Goal: Information Seeking & Learning: Learn about a topic

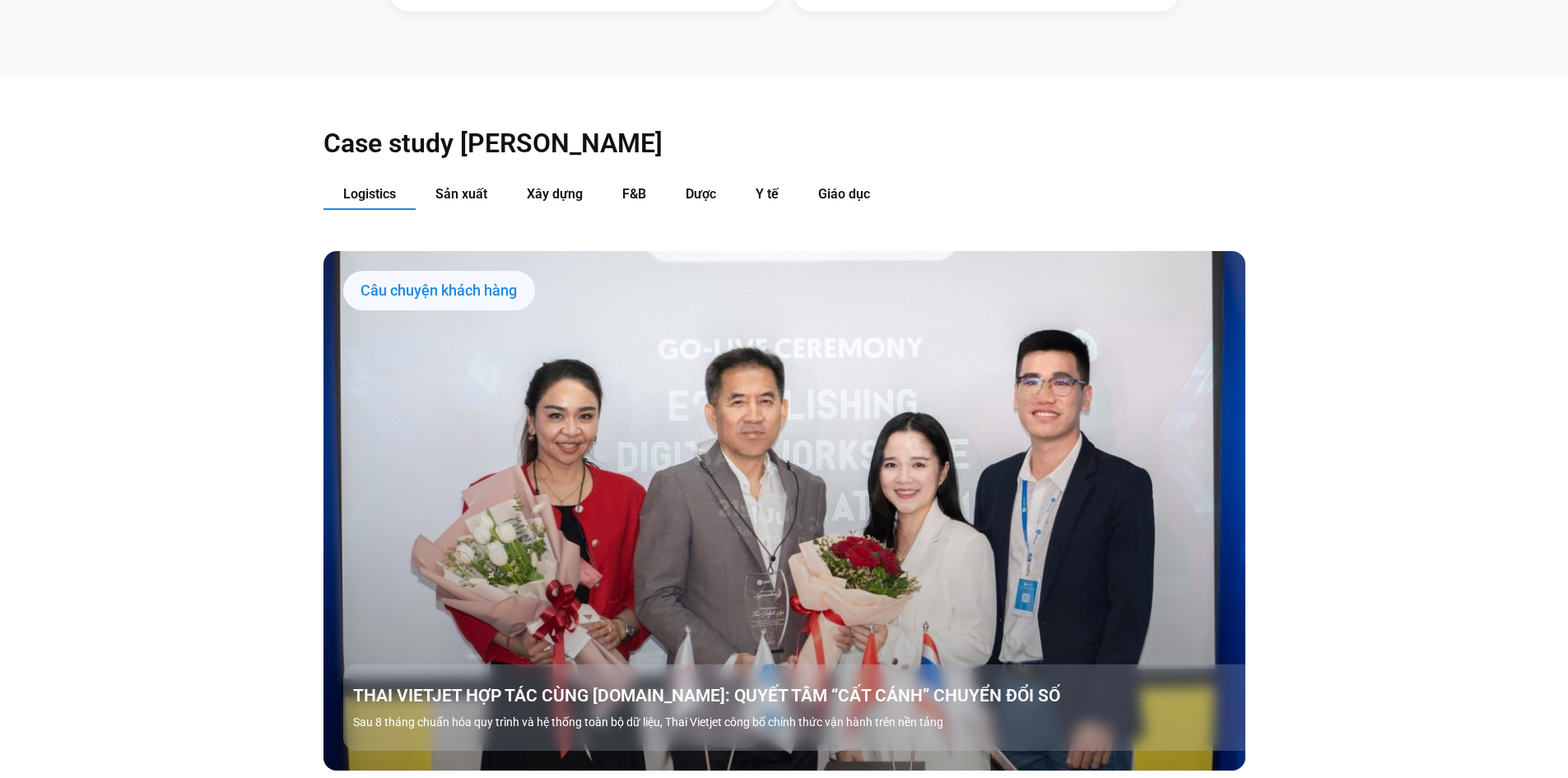
scroll to position [1893, 0]
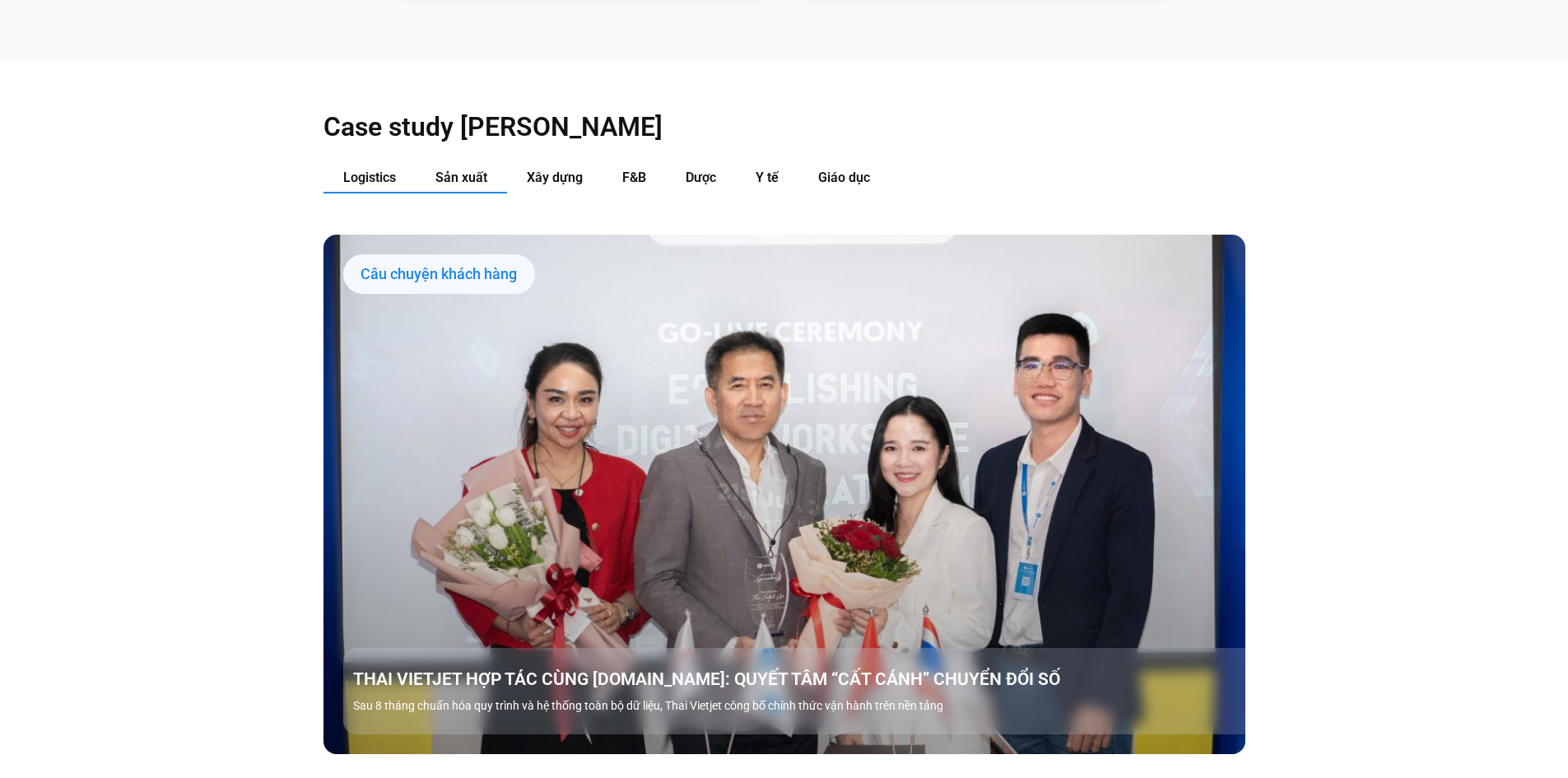
click at [463, 170] on span "Sản xuất" at bounding box center [461, 178] width 52 height 16
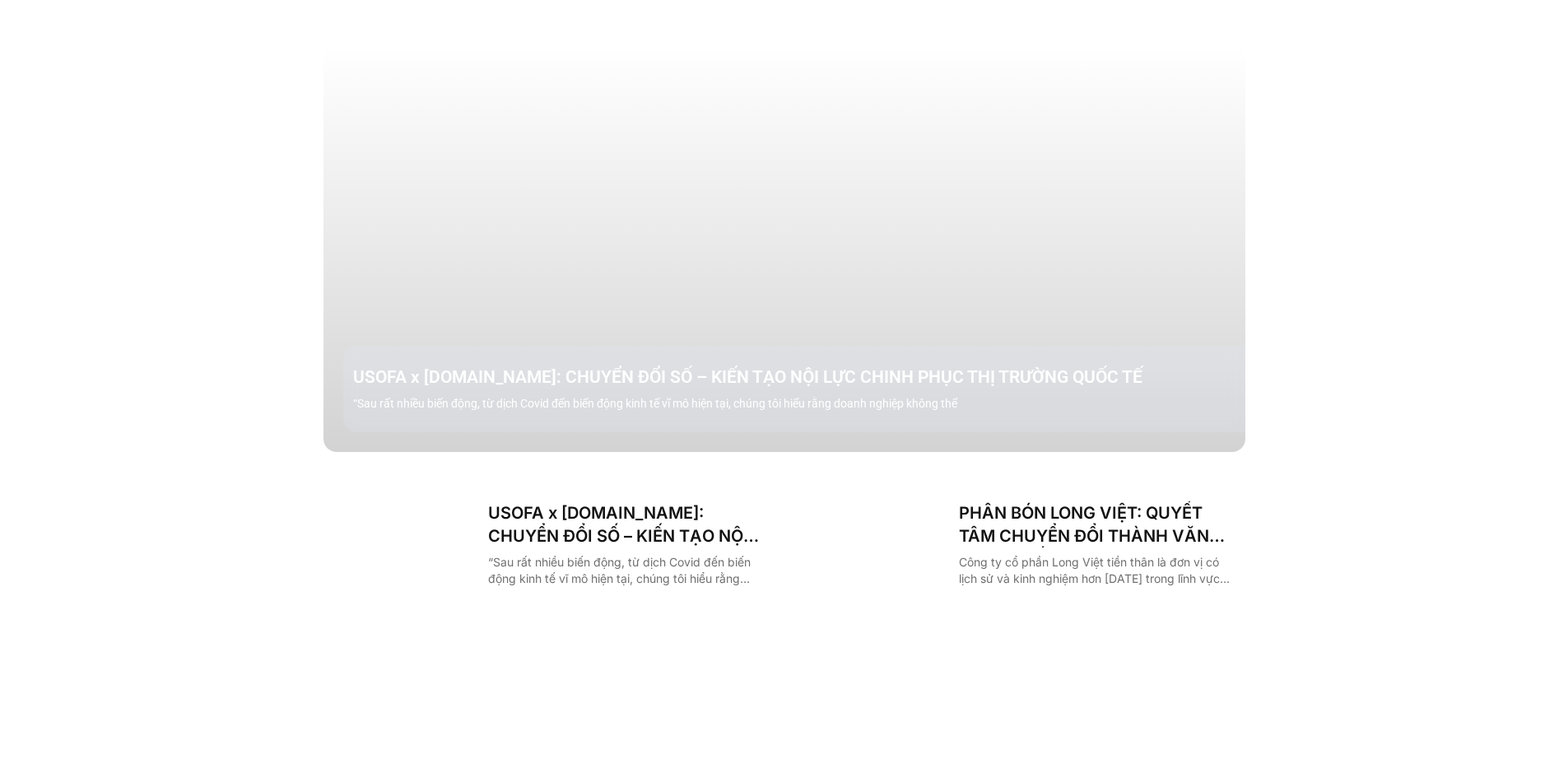
scroll to position [2222, 0]
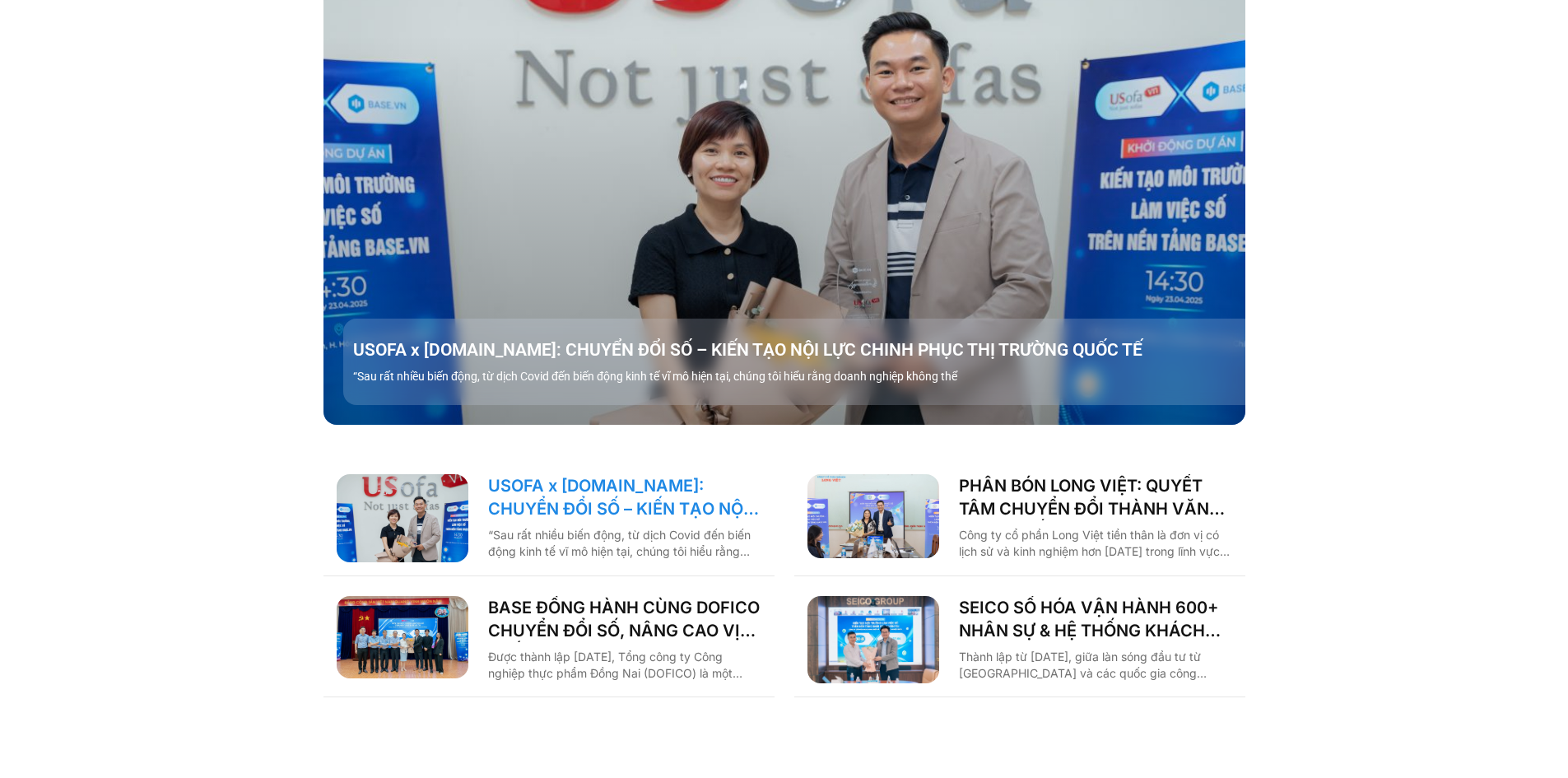
click at [698, 474] on link "USOFA x [DOMAIN_NAME]: CHUYỂN ĐỔI SỐ – KIẾN TẠO NỘI LỰC CHINH PHỤC THỊ TRƯỜNG Q…" at bounding box center [624, 497] width 273 height 46
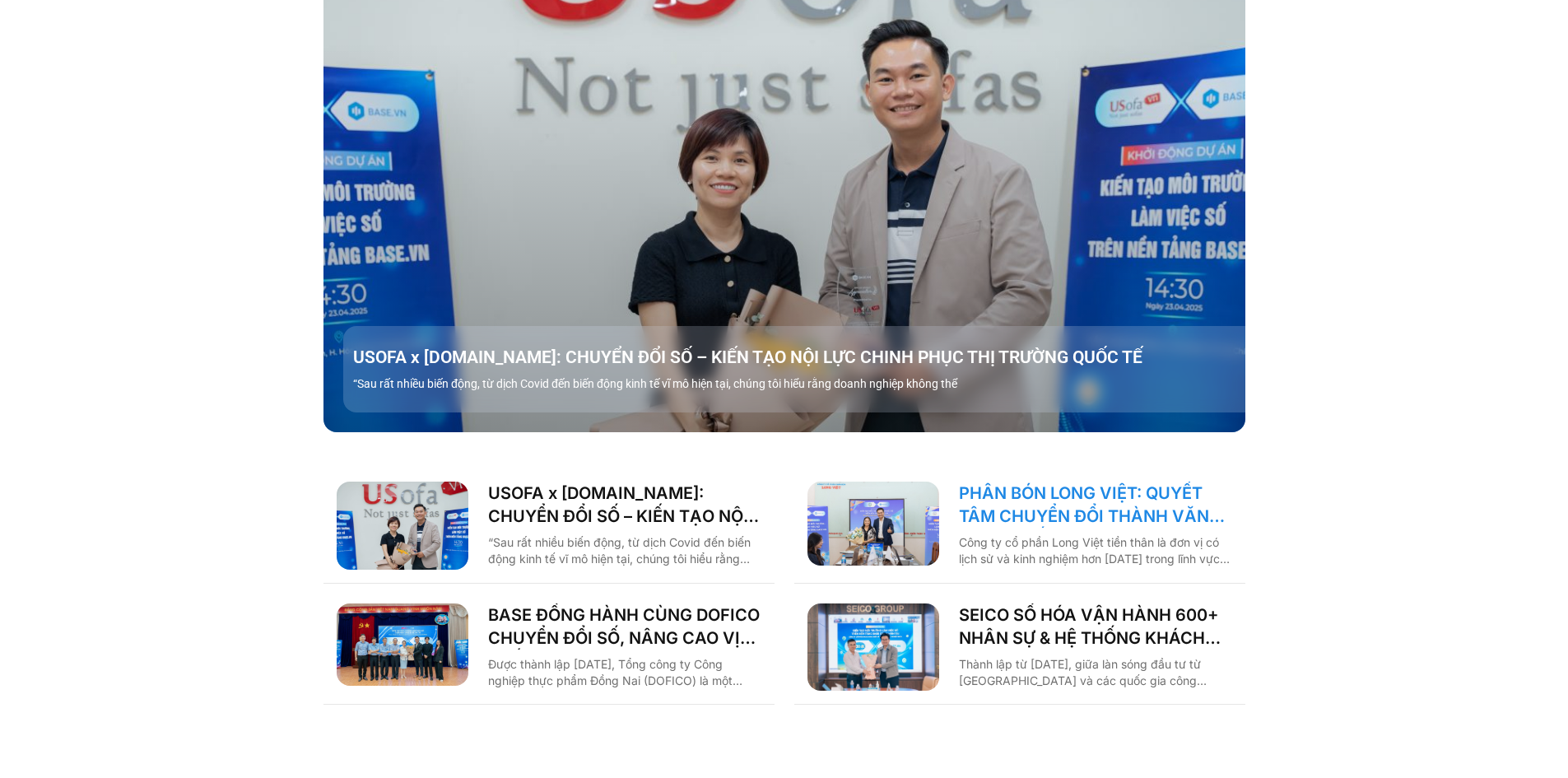
click at [1083, 486] on link "PHÂN BÓN LONG VIỆT: QUYẾT TÂM CHUYỂN ĐỔI THÀNH VĂN PHÒNG SỐ, GIẢM CÁC THỦ TỤC G…" at bounding box center [1095, 505] width 273 height 46
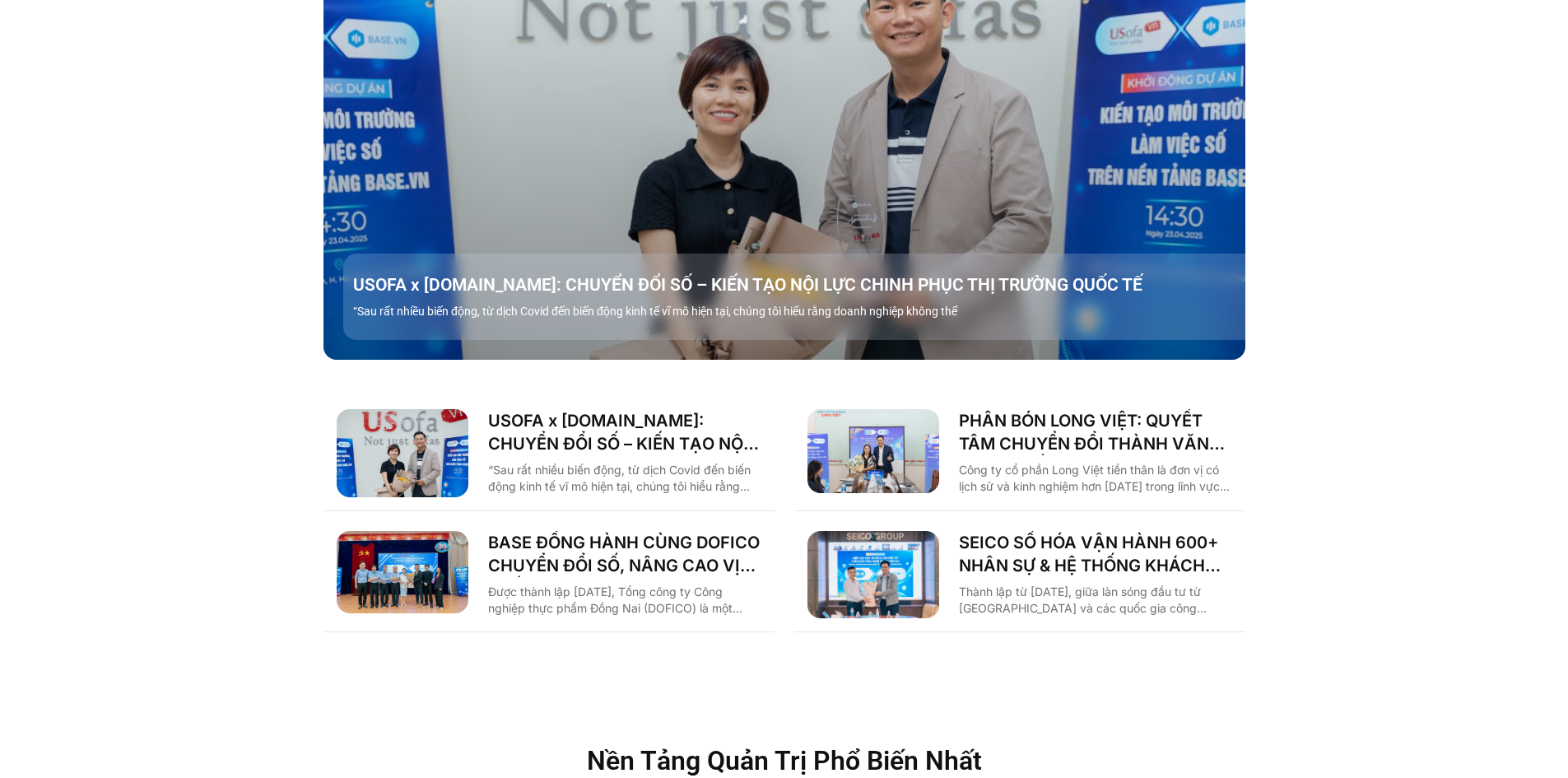
scroll to position [2290, 0]
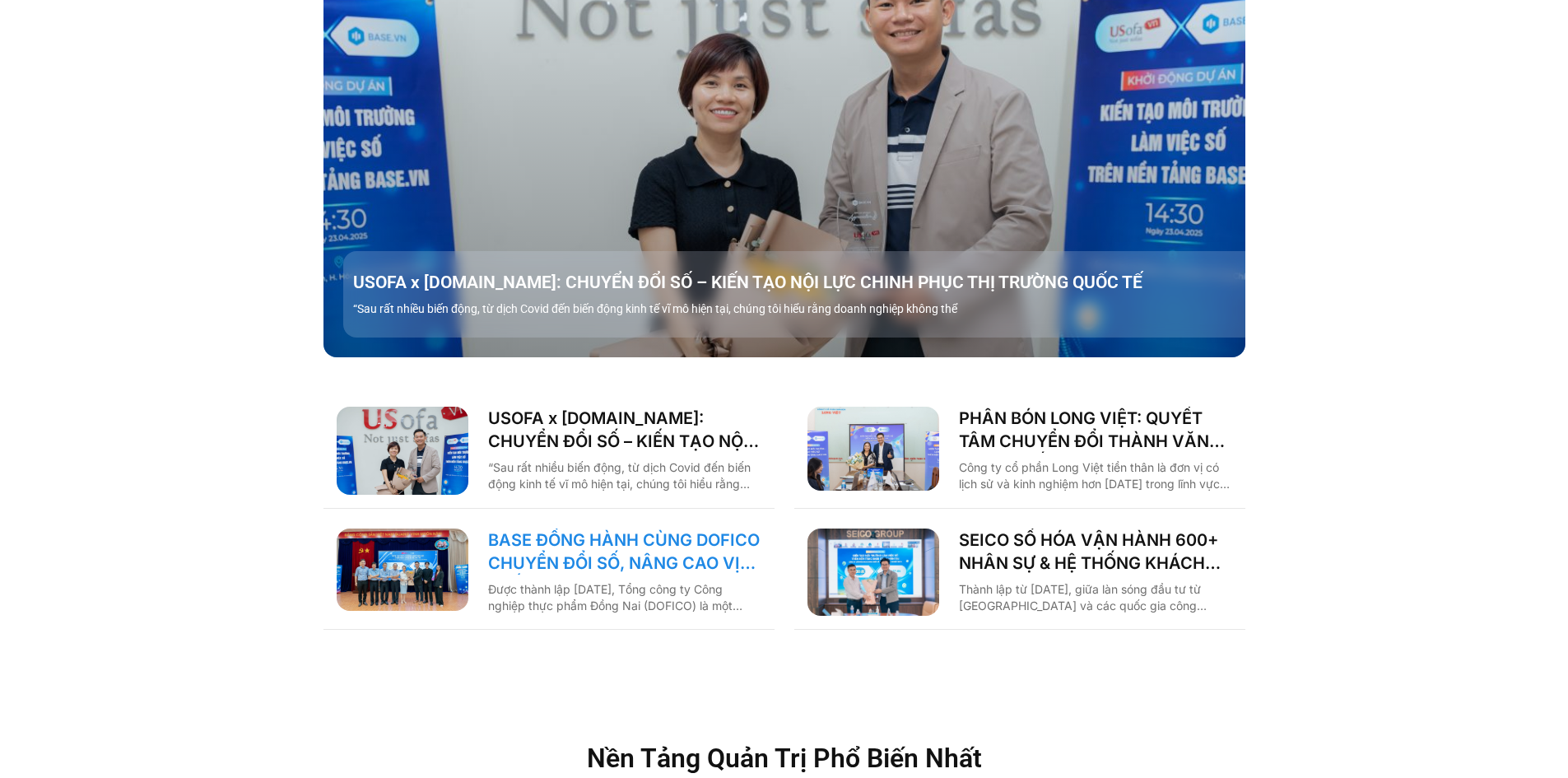
click at [645, 528] on link "BASE ĐỒNG HÀNH CÙNG DOFICO CHUYỂN ĐỔI SỐ, NÂNG CAO VỊ THẾ DOANH NGHIỆP VIỆT" at bounding box center [624, 551] width 273 height 46
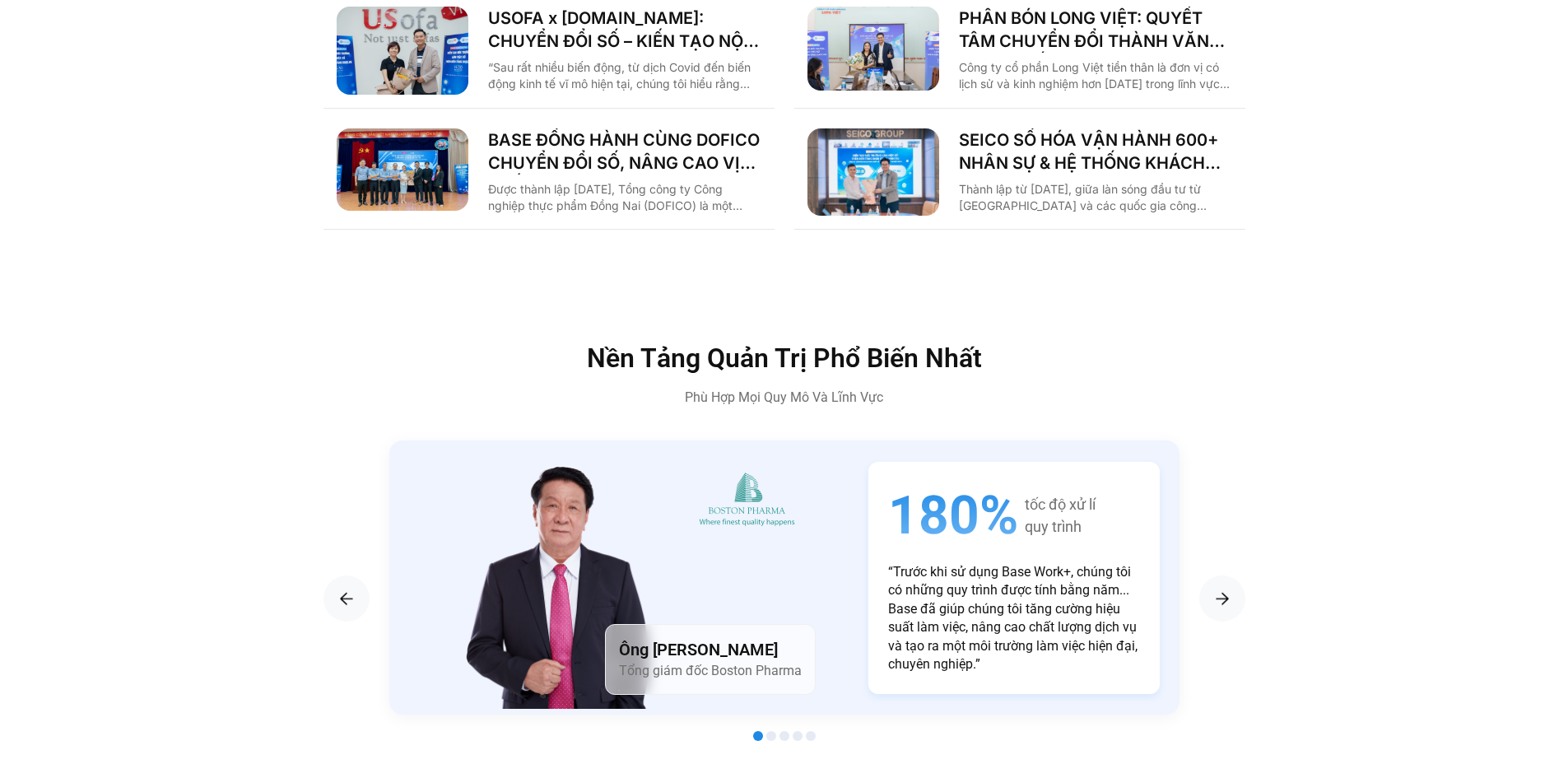
scroll to position [2777, 0]
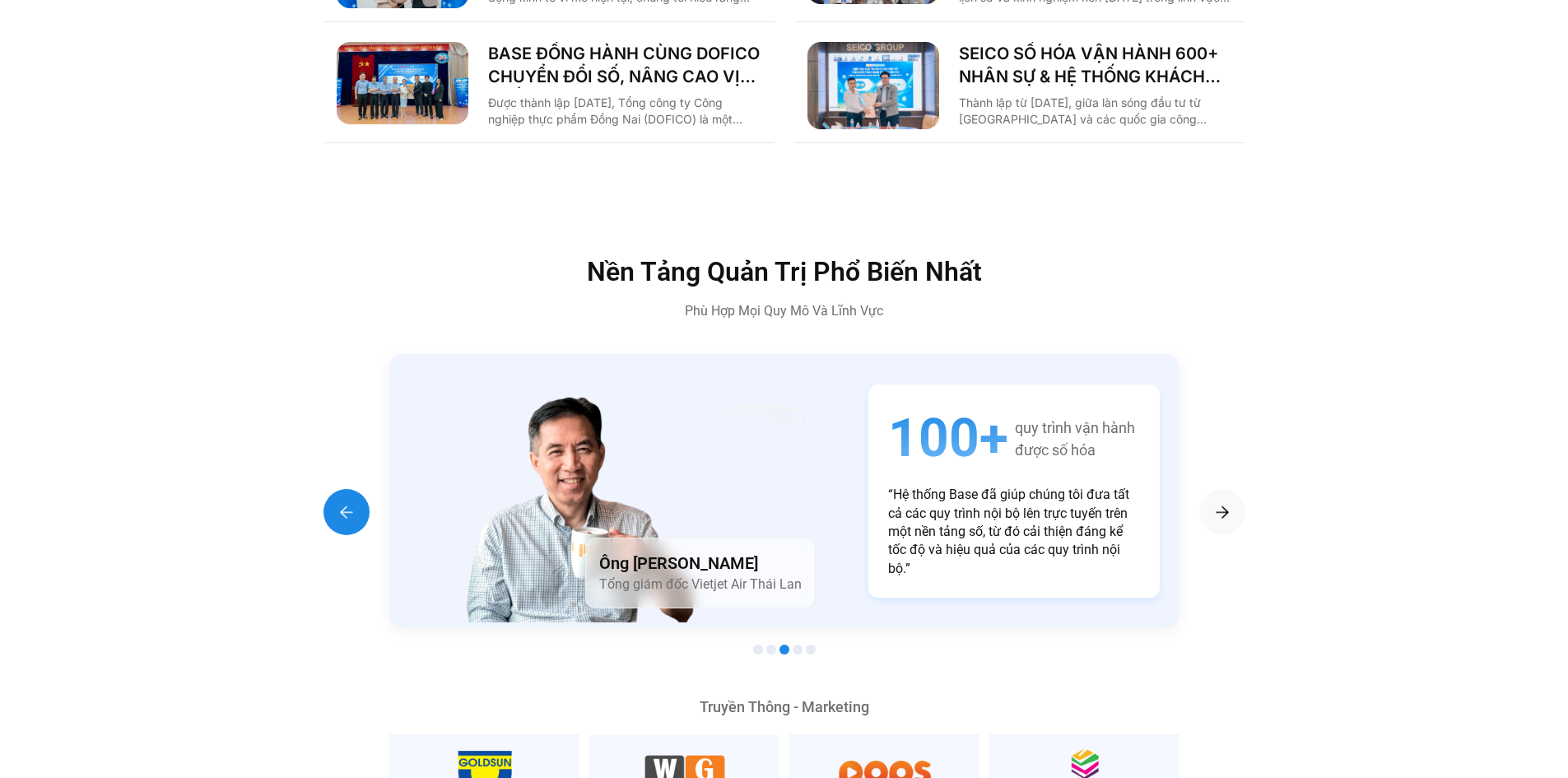
click at [348, 502] on img "Previous slide" at bounding box center [346, 512] width 20 height 20
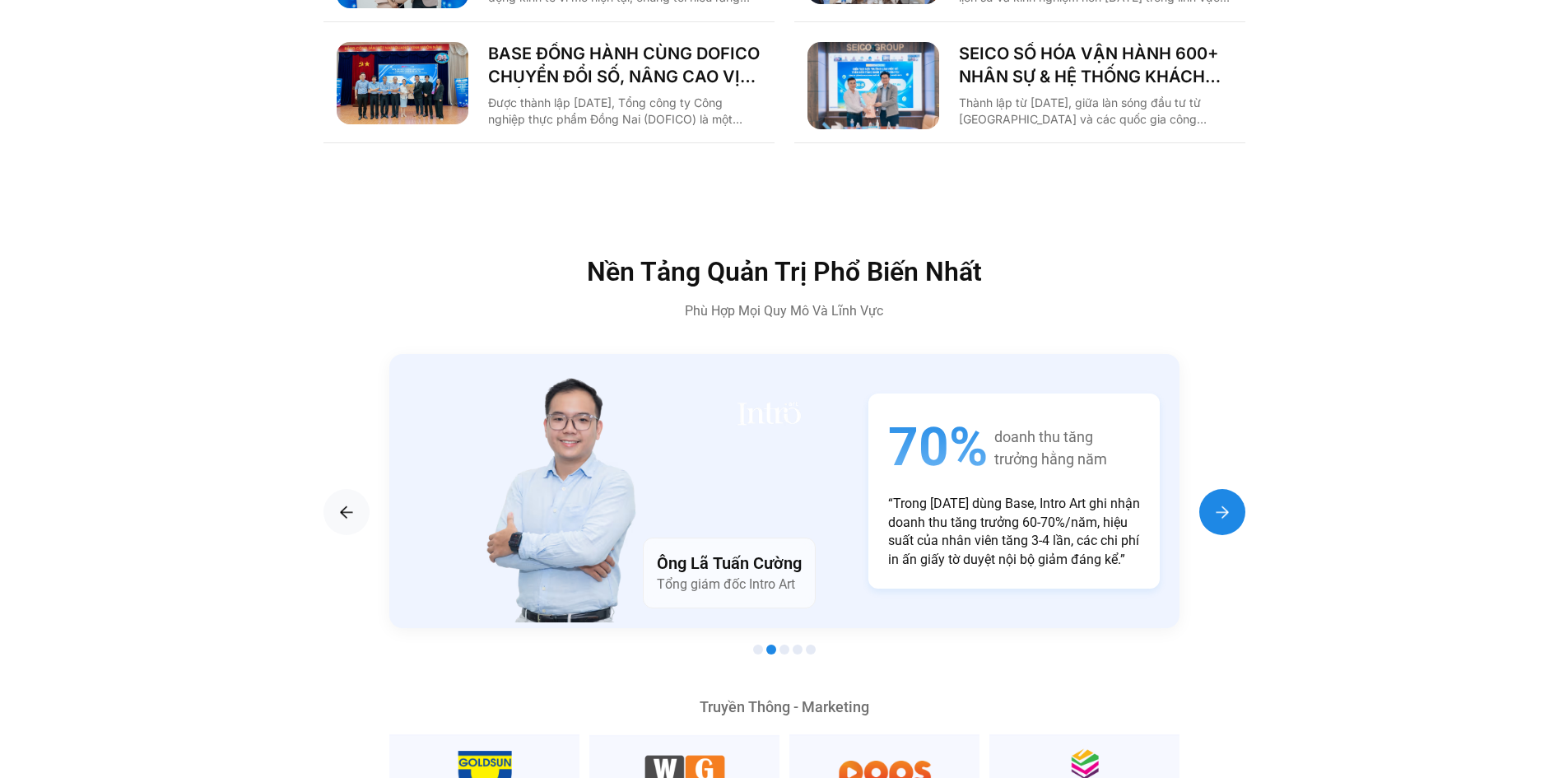
click at [1217, 502] on img "Next slide" at bounding box center [1222, 512] width 20 height 20
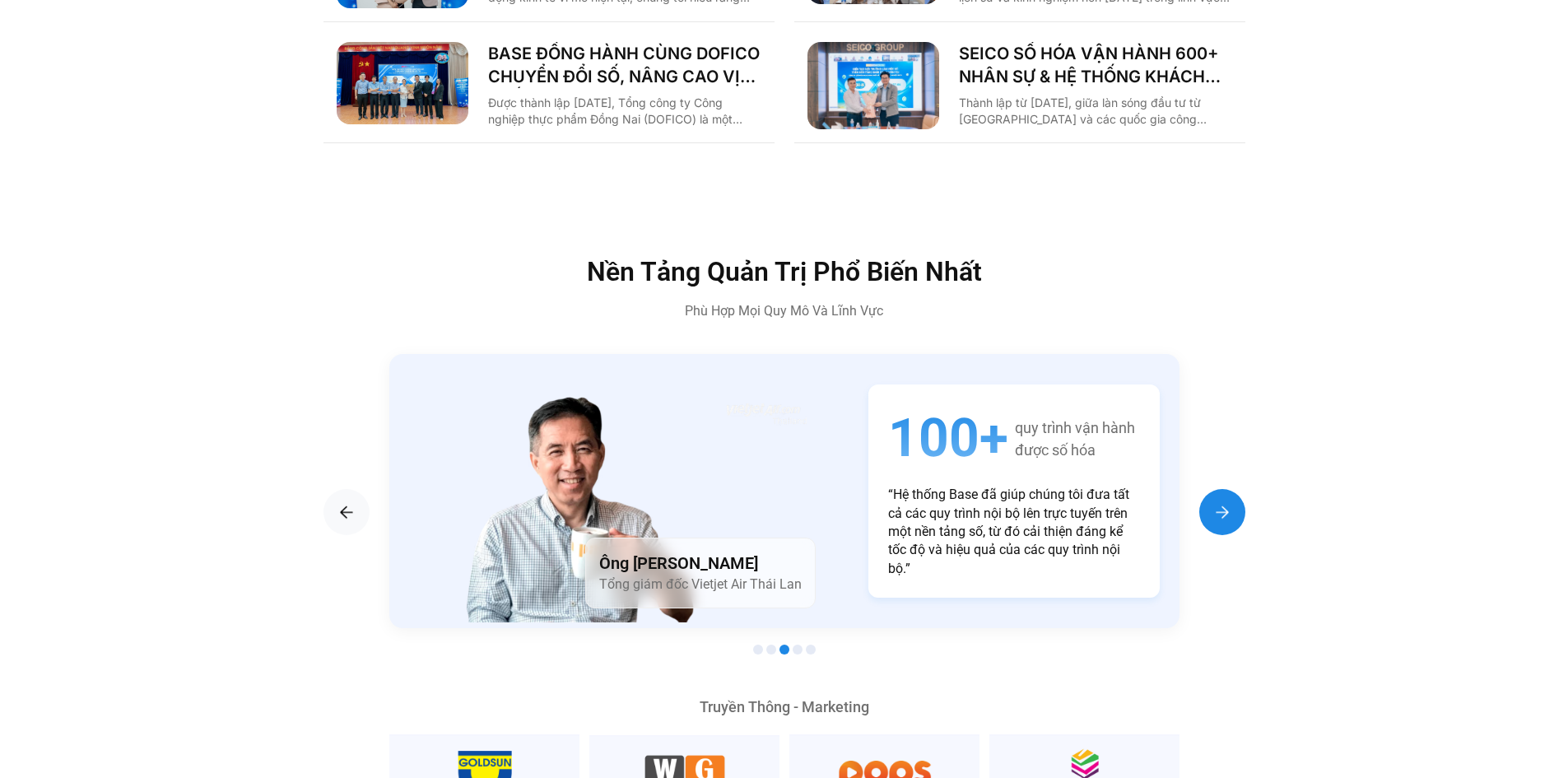
click at [1217, 502] on img "Next slide" at bounding box center [1222, 512] width 20 height 20
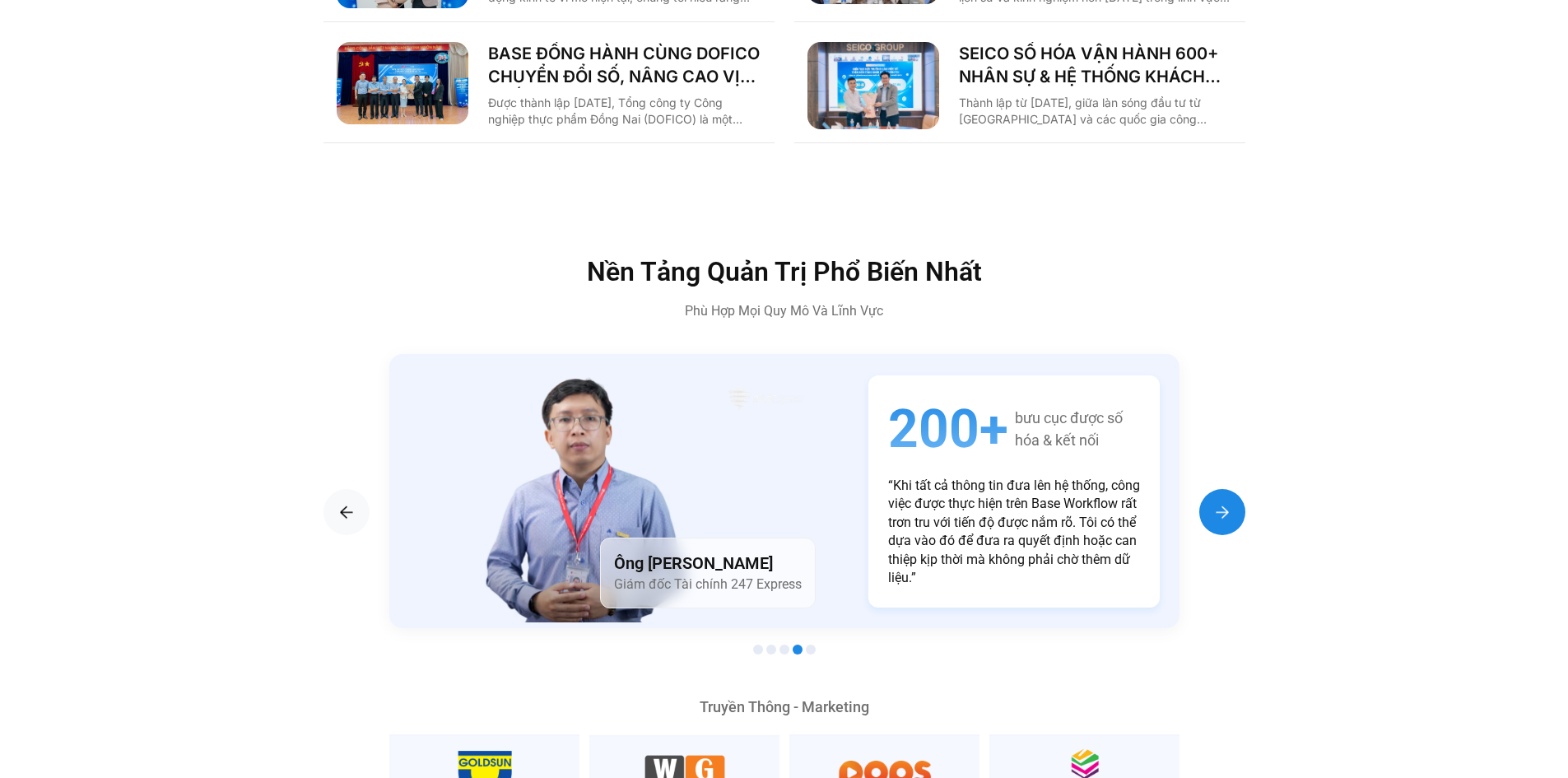
click at [1217, 502] on img "Next slide" at bounding box center [1222, 512] width 20 height 20
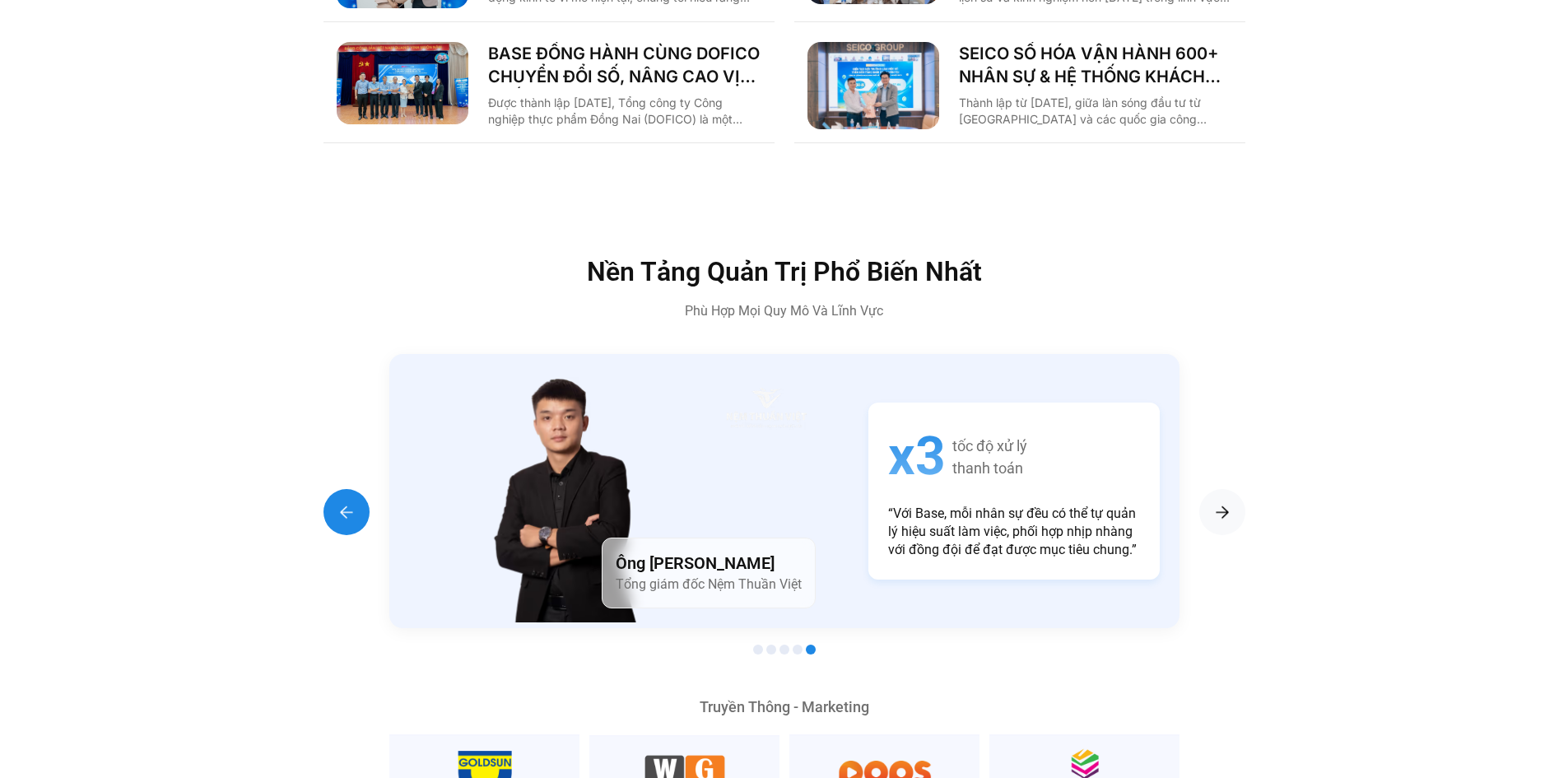
click at [342, 489] on div "Previous slide" at bounding box center [347, 512] width 46 height 46
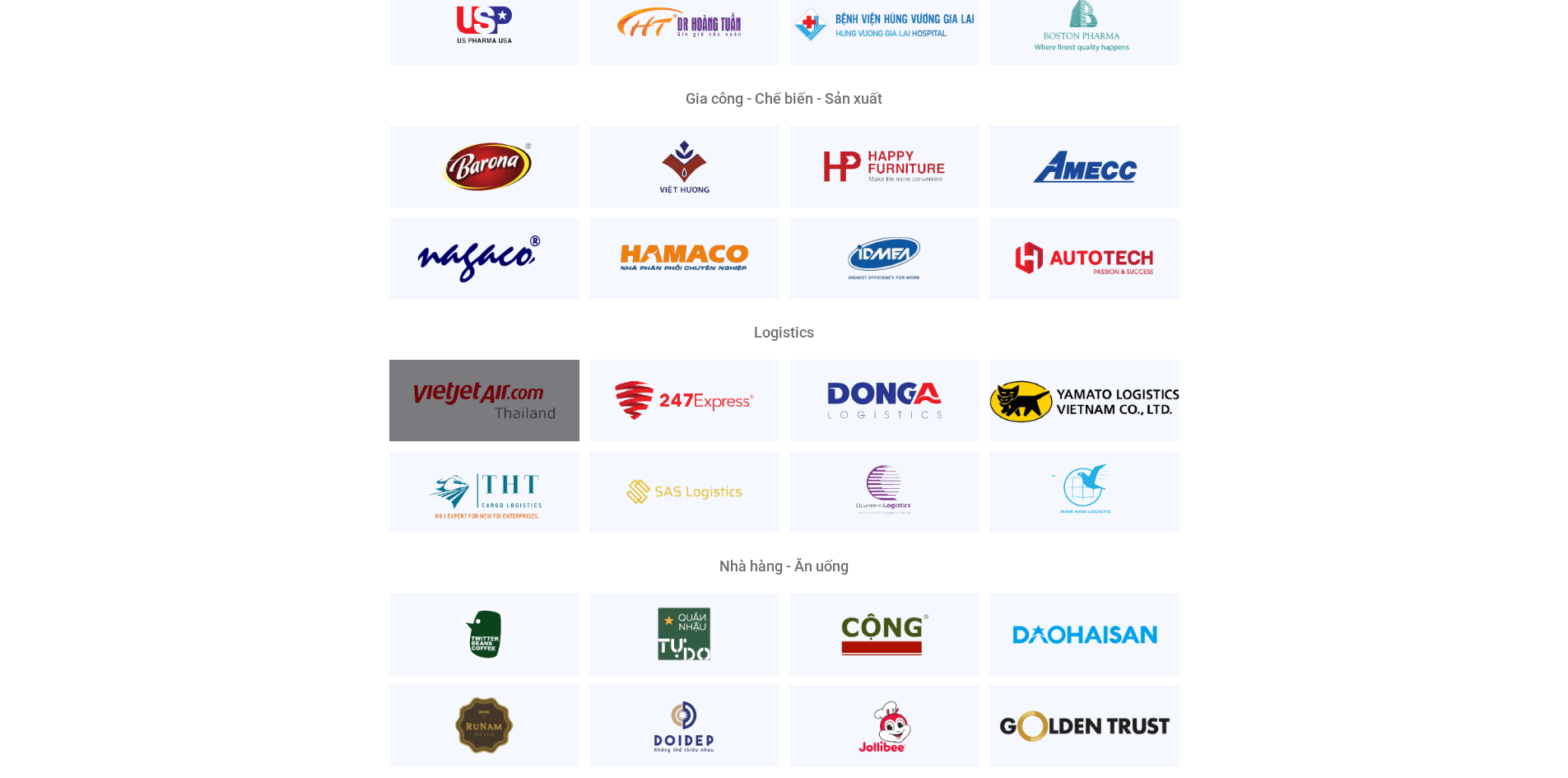
scroll to position [3847, 0]
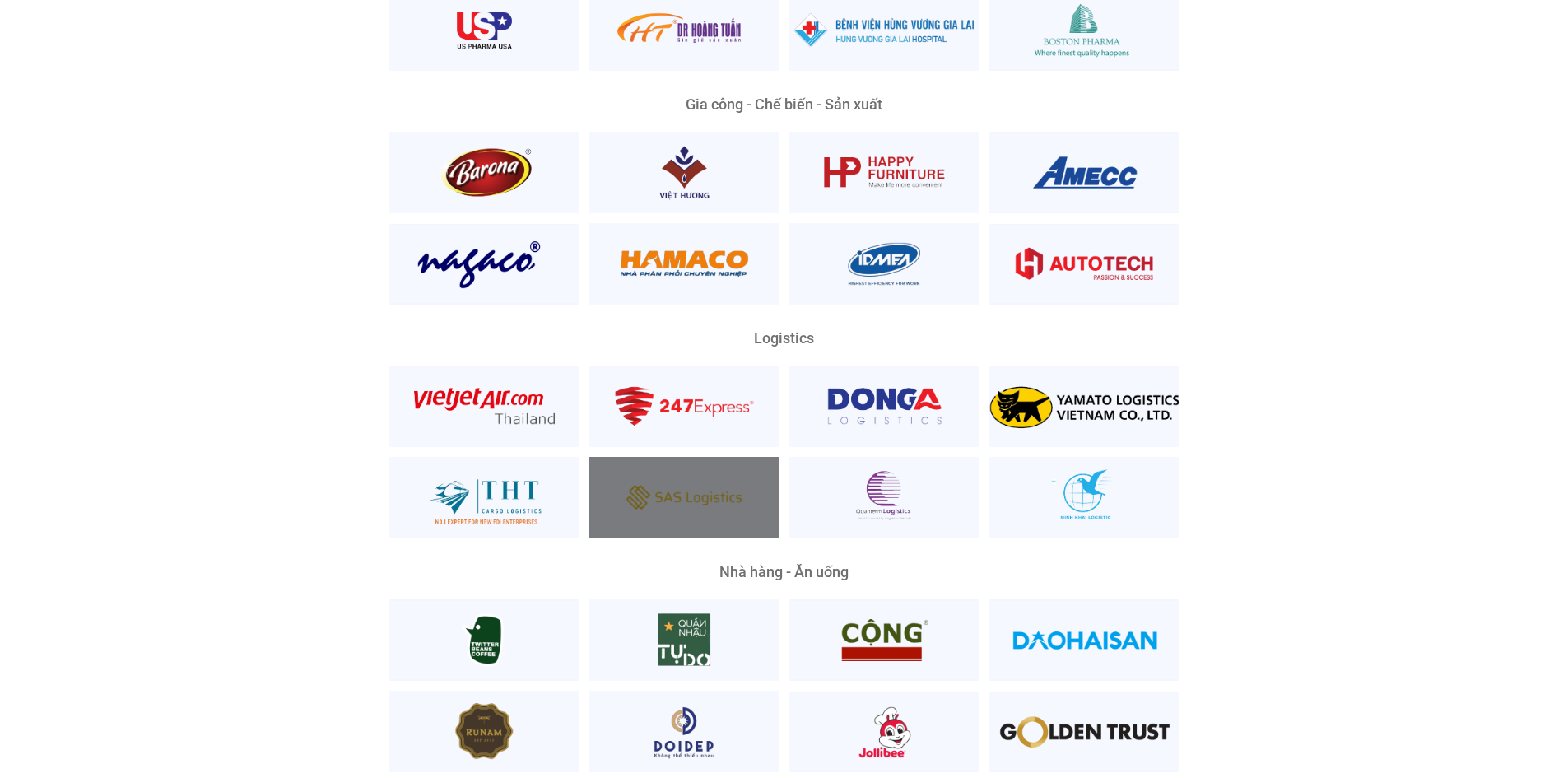
click at [630, 494] on div at bounding box center [684, 497] width 190 height 81
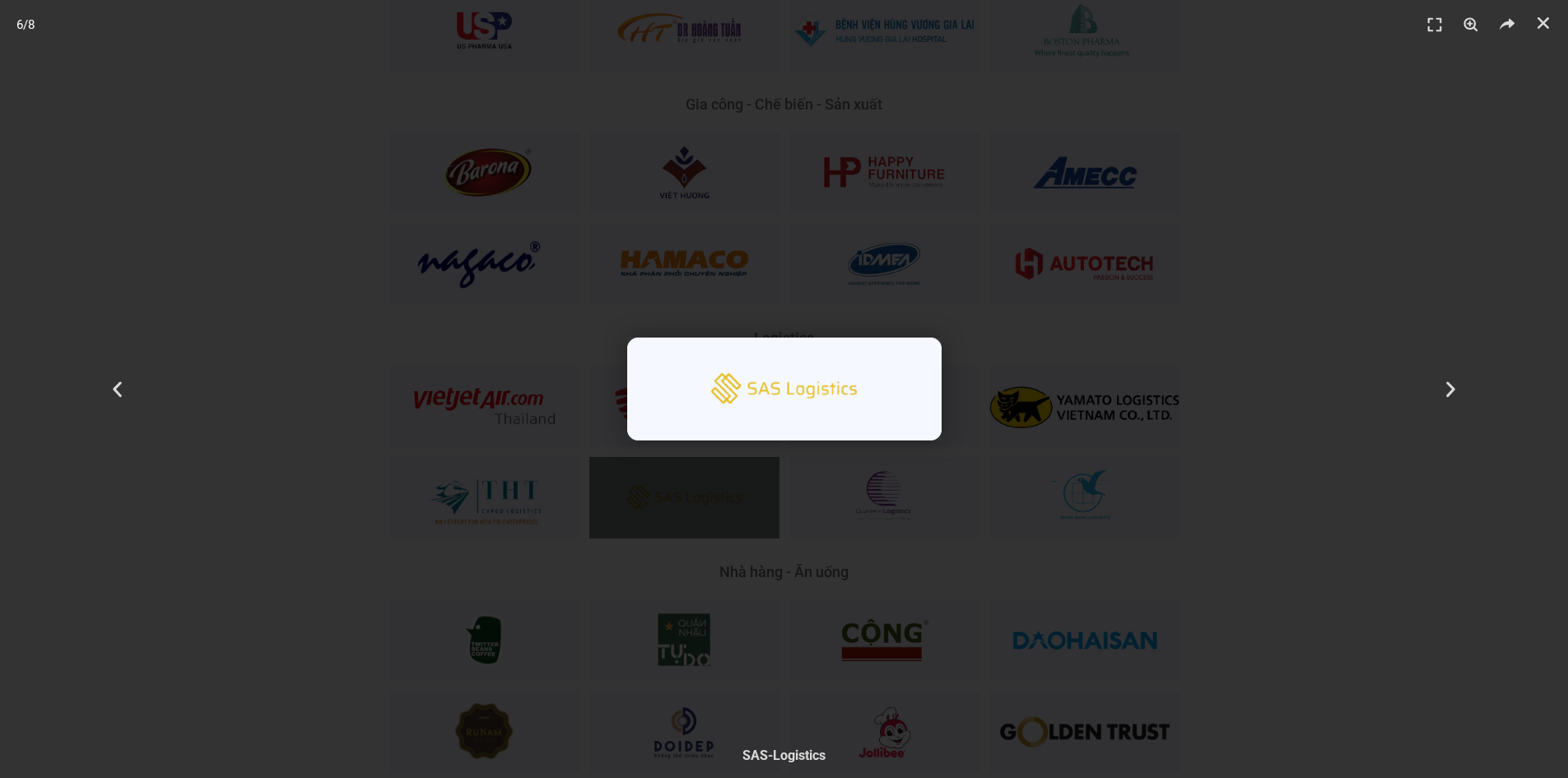
click at [869, 413] on img "6 / 8" at bounding box center [784, 388] width 314 height 103
click at [1232, 312] on div "6 / 8" at bounding box center [784, 389] width 1453 height 663
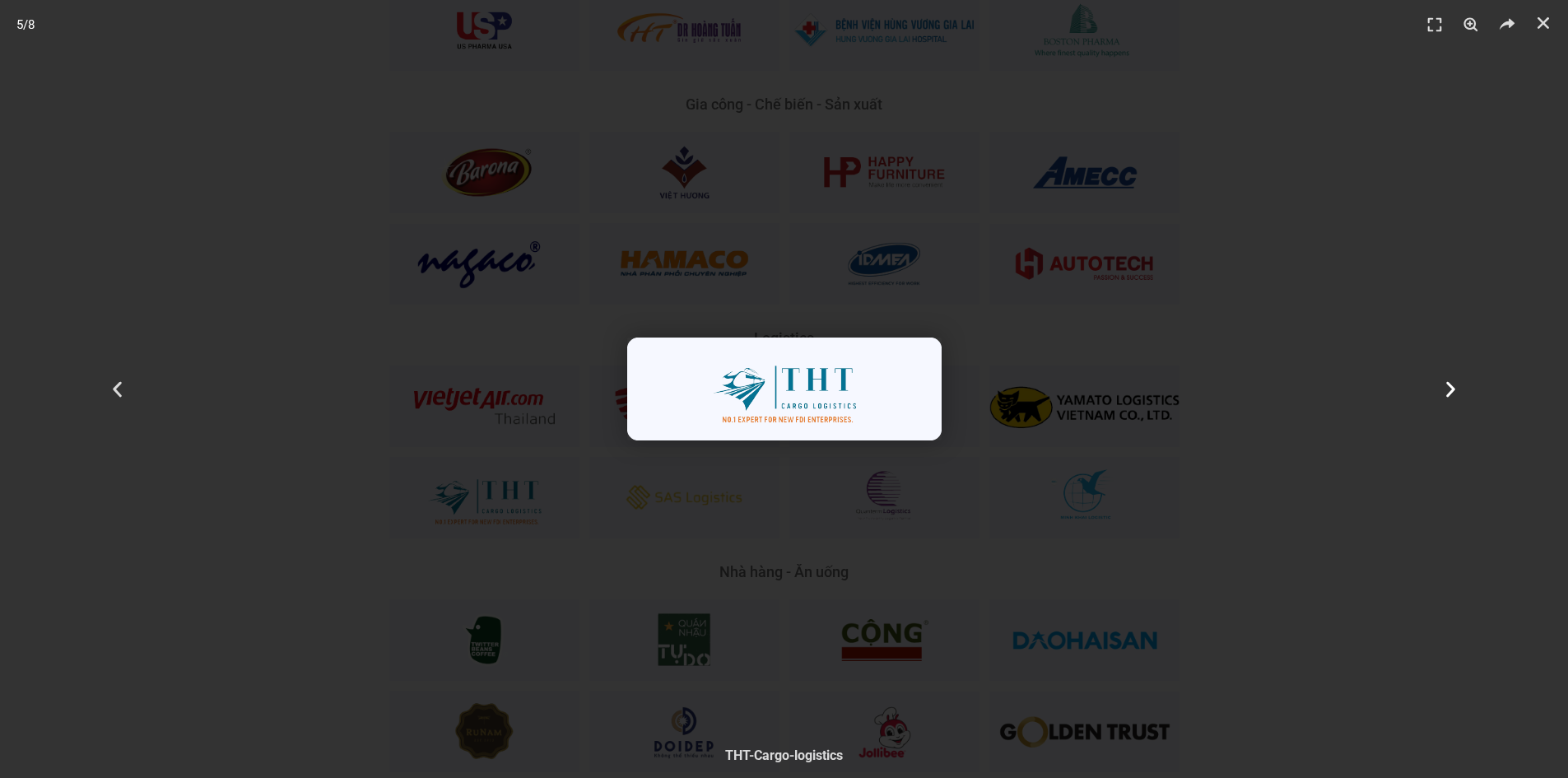
click at [1465, 219] on div "Tiếp theo" at bounding box center [1450, 389] width 235 height 778
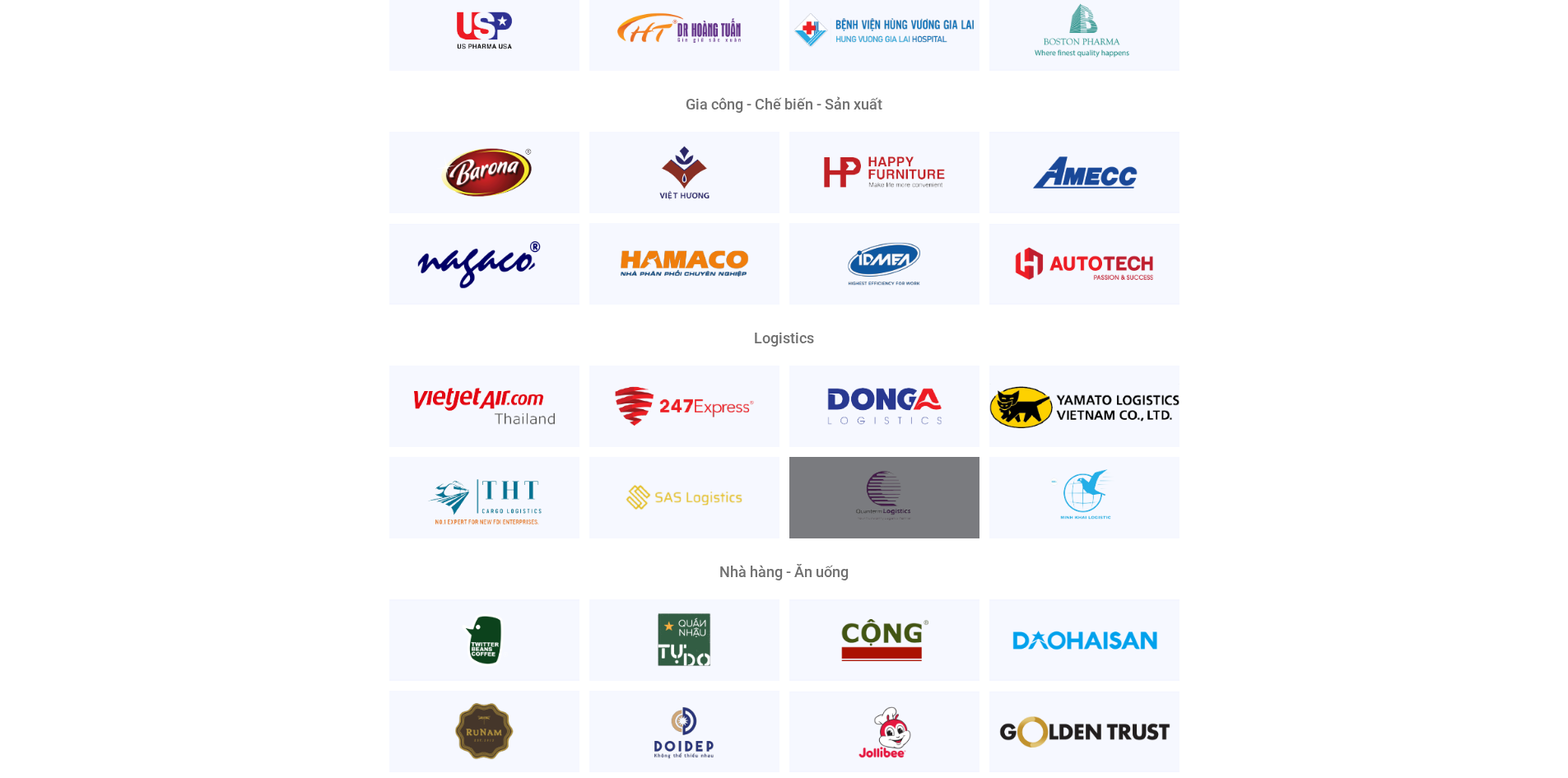
click at [876, 474] on div at bounding box center [884, 497] width 190 height 81
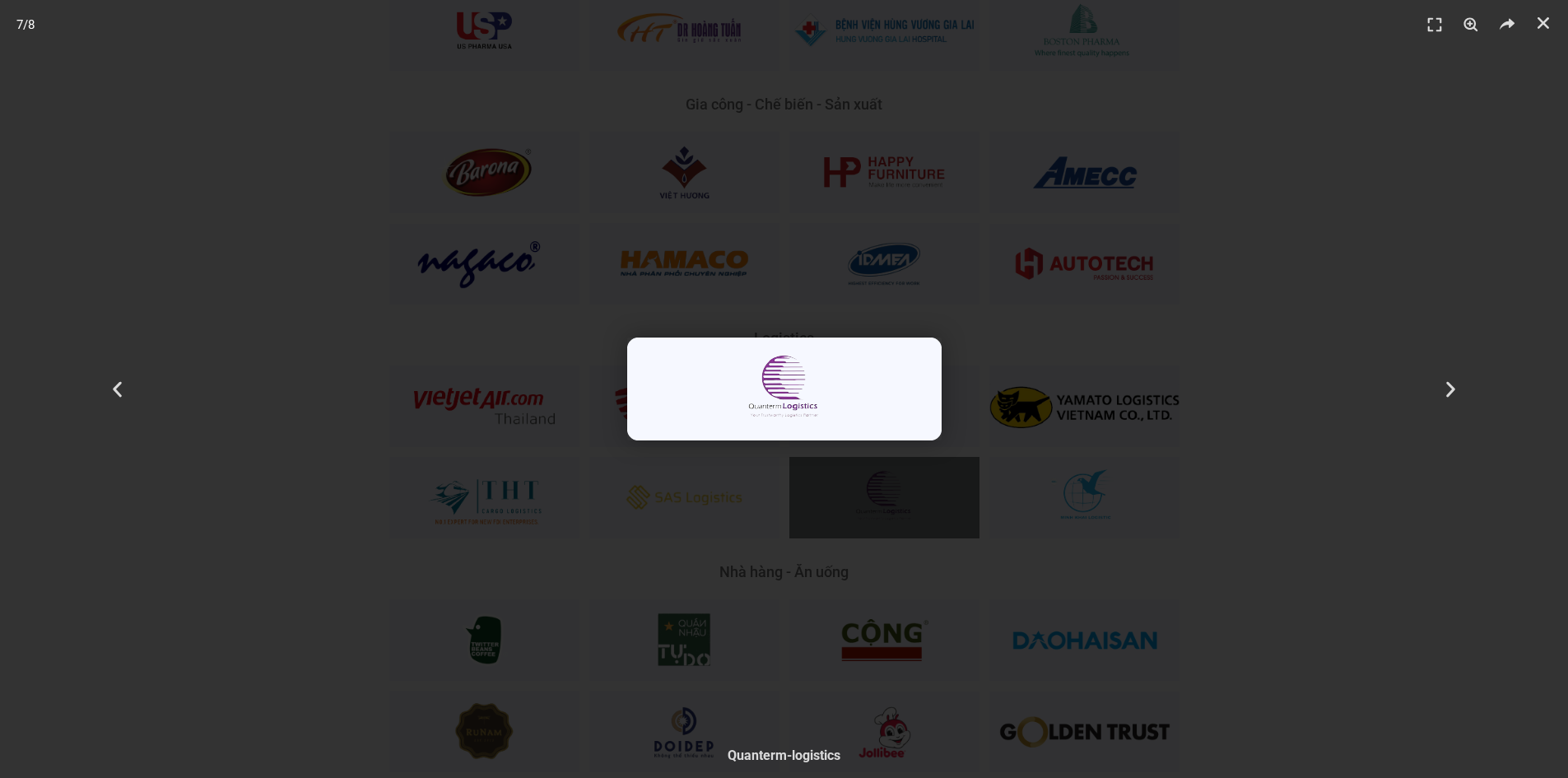
click at [1259, 234] on div "7 / 8" at bounding box center [784, 389] width 1453 height 663
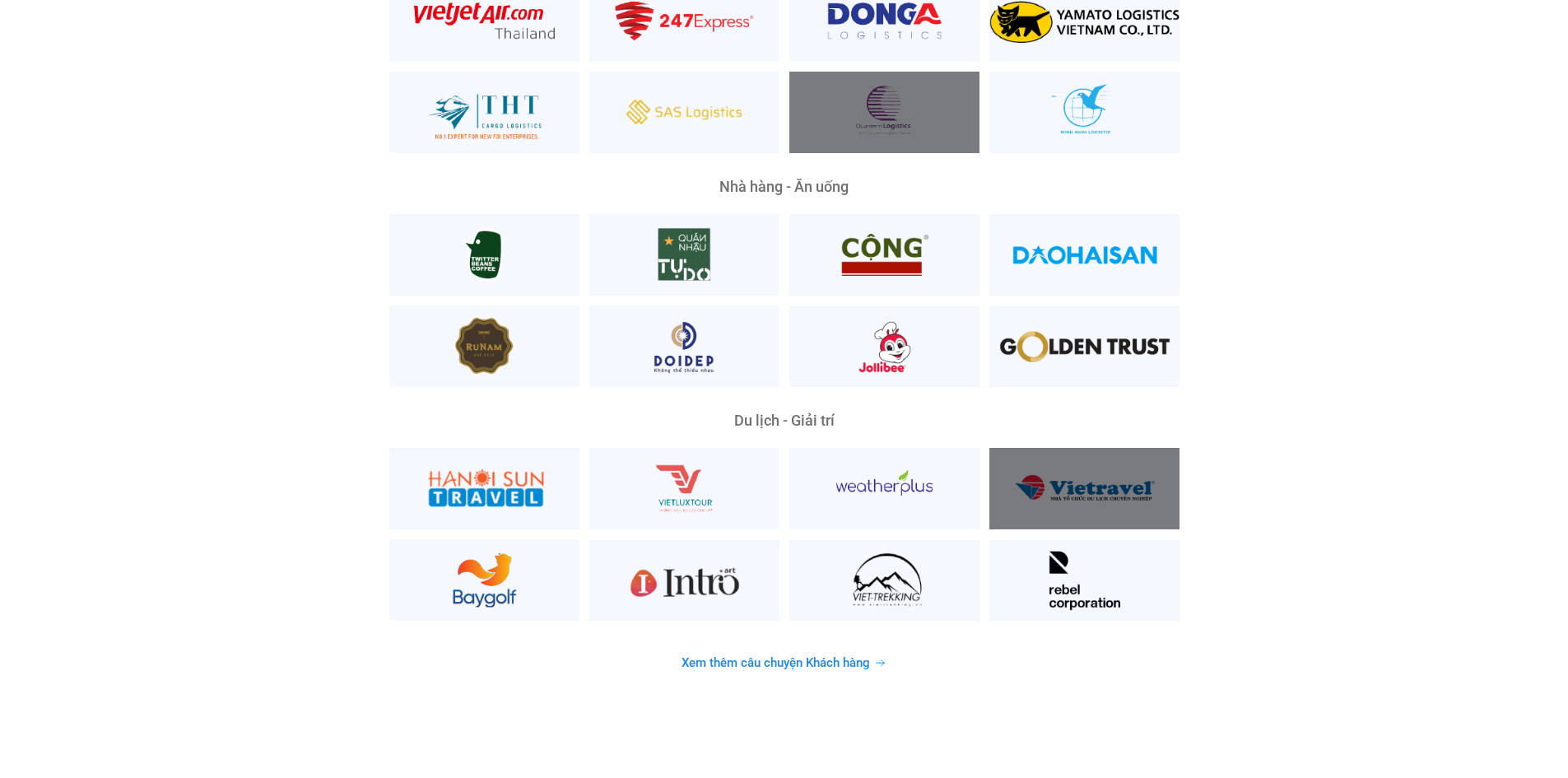
scroll to position [4258, 0]
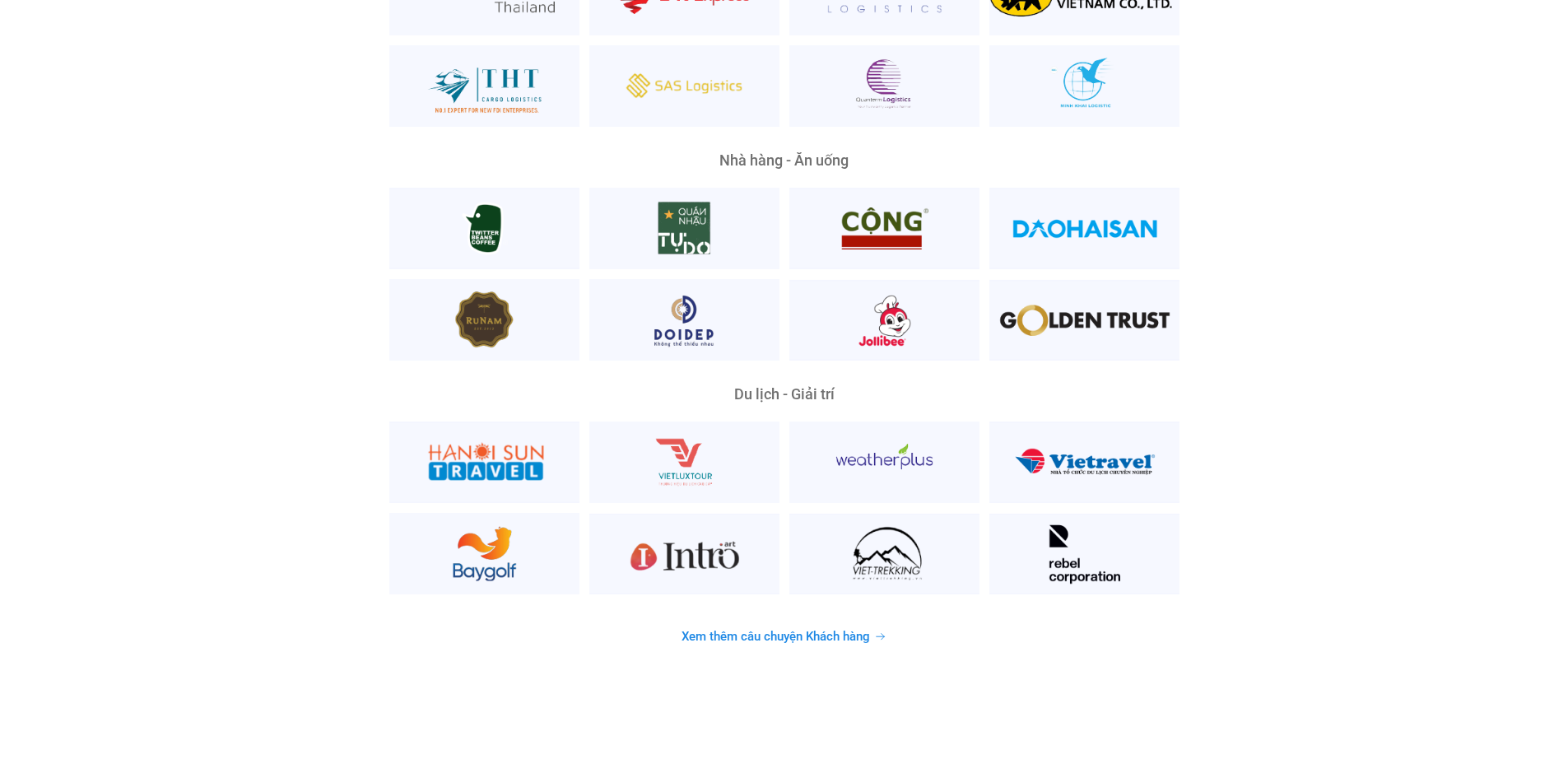
click at [854, 631] on span "Xem thêm câu chuyện Khách hàng" at bounding box center [775, 637] width 188 height 12
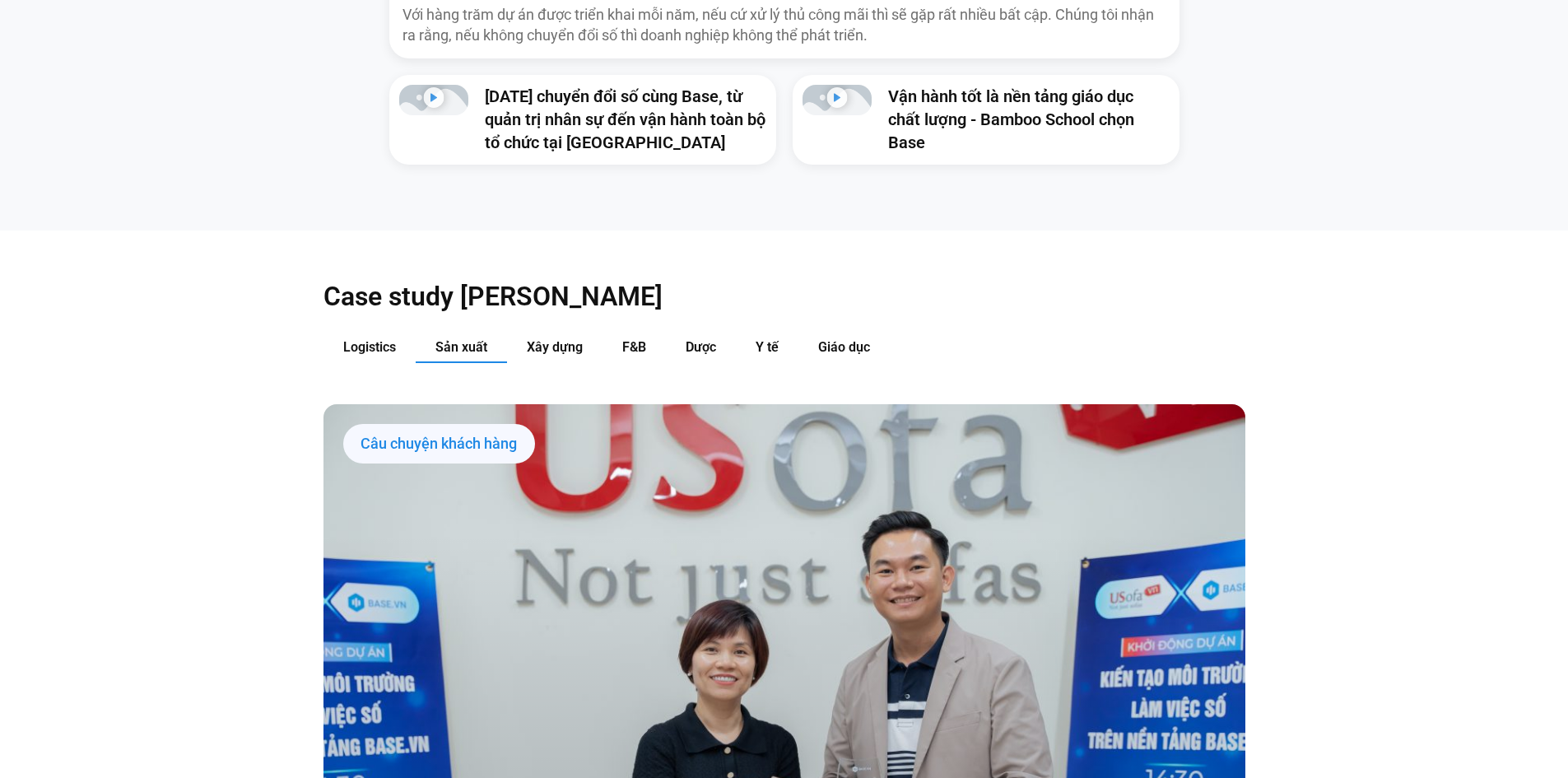
scroll to position [1976, 0]
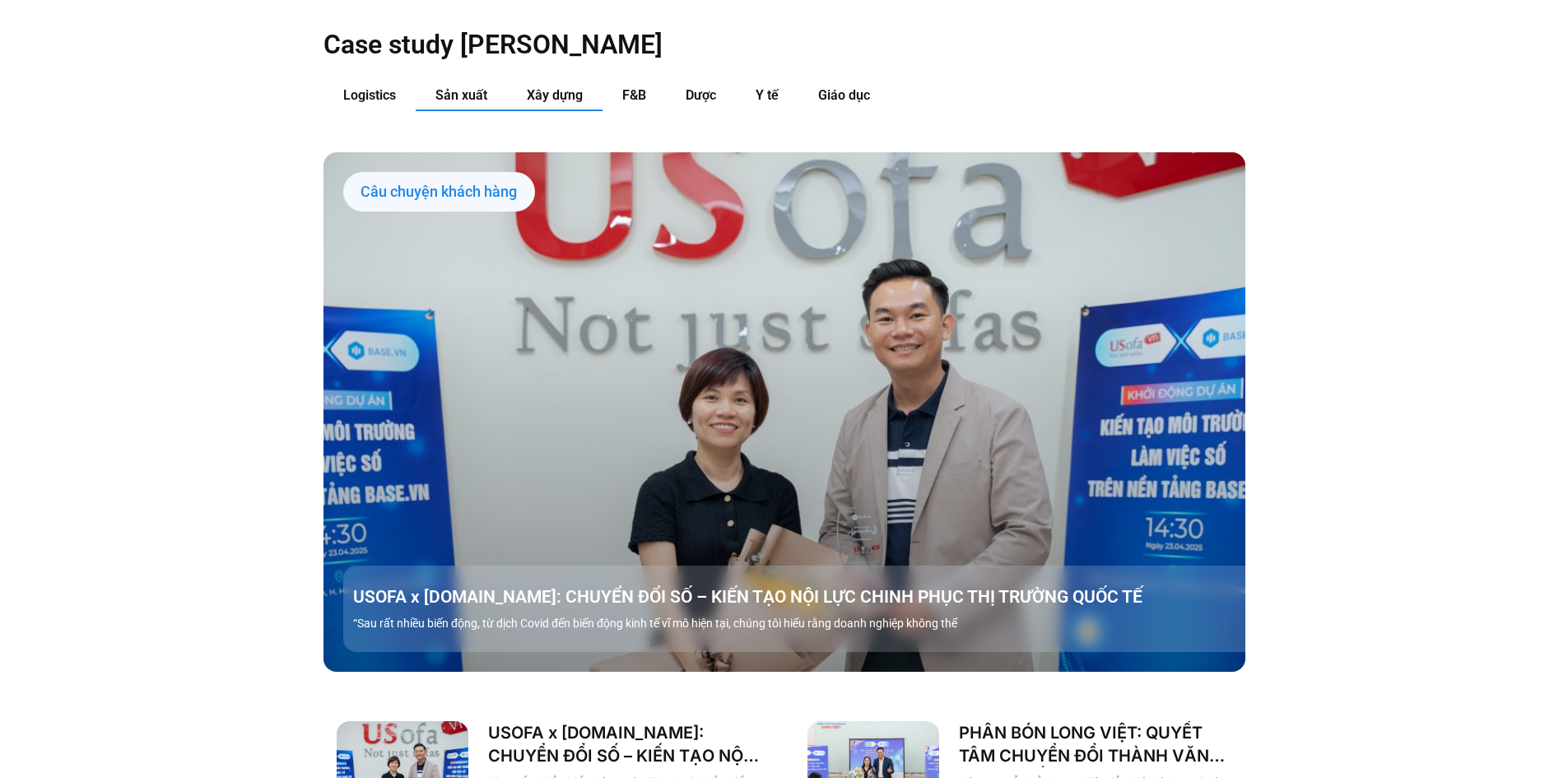
click at [546, 80] on button "Xây dựng" at bounding box center [554, 95] width 95 height 30
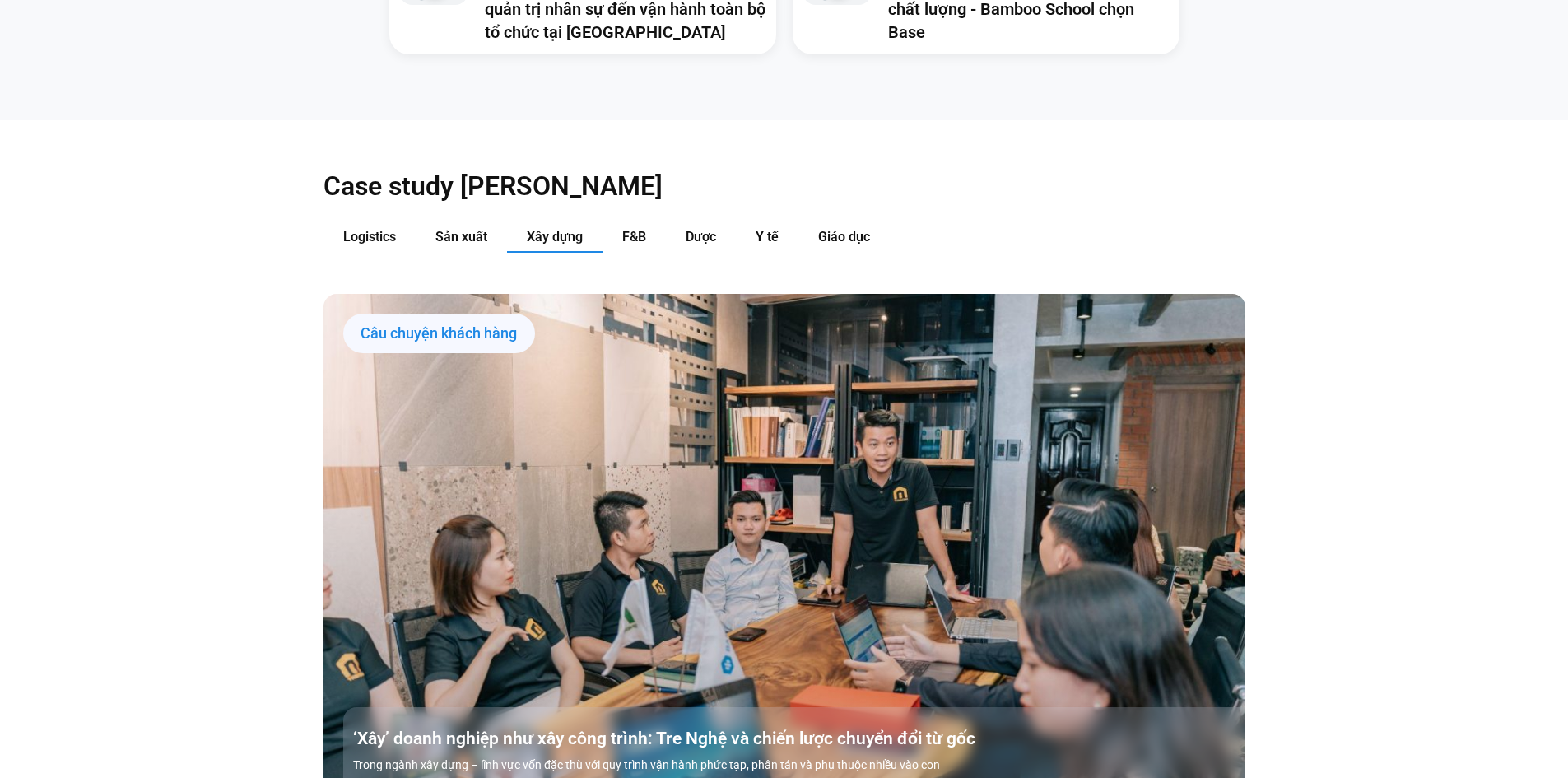
scroll to position [1811, 0]
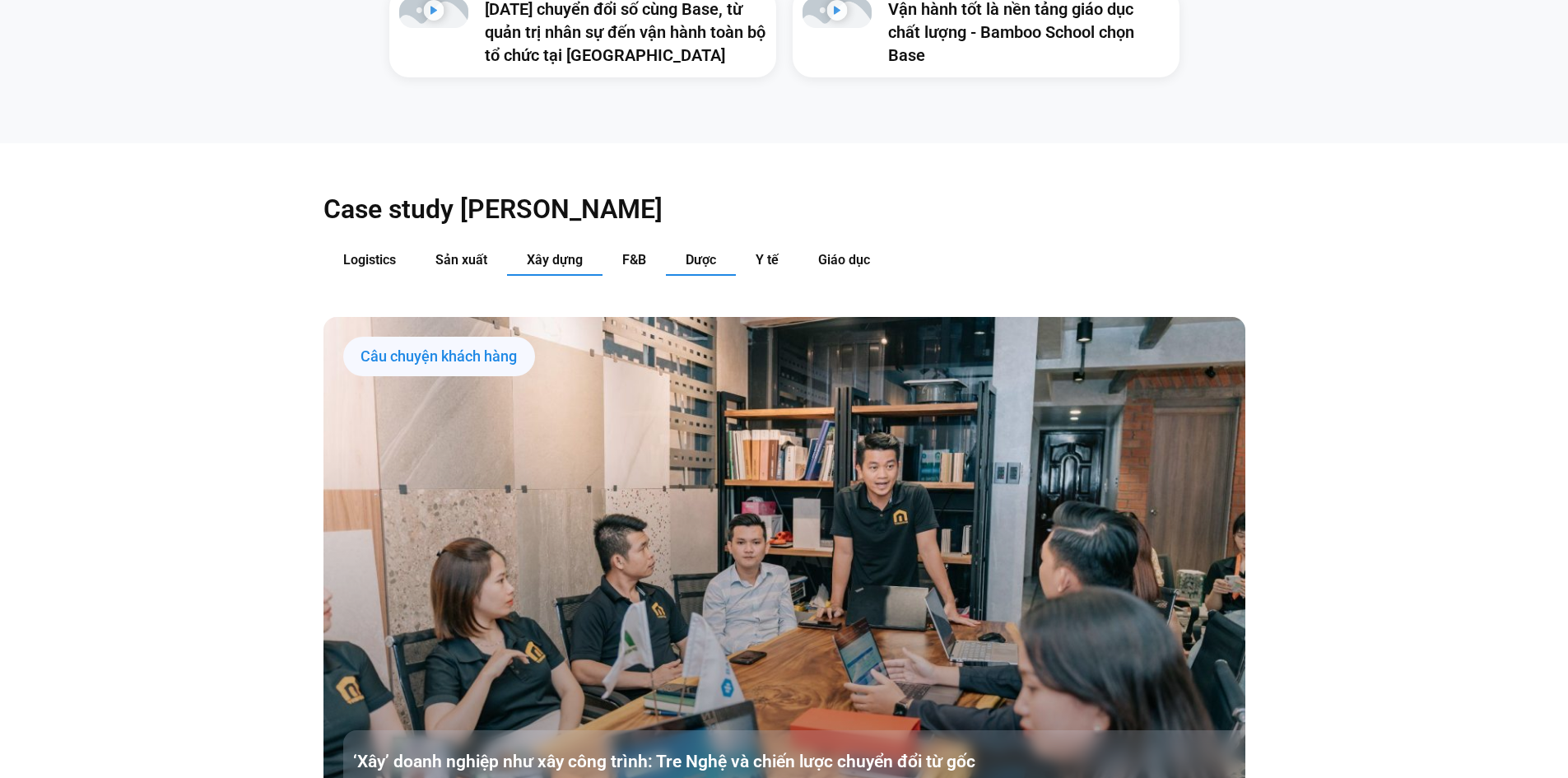
click at [688, 252] on span "Dược" at bounding box center [701, 260] width 30 height 16
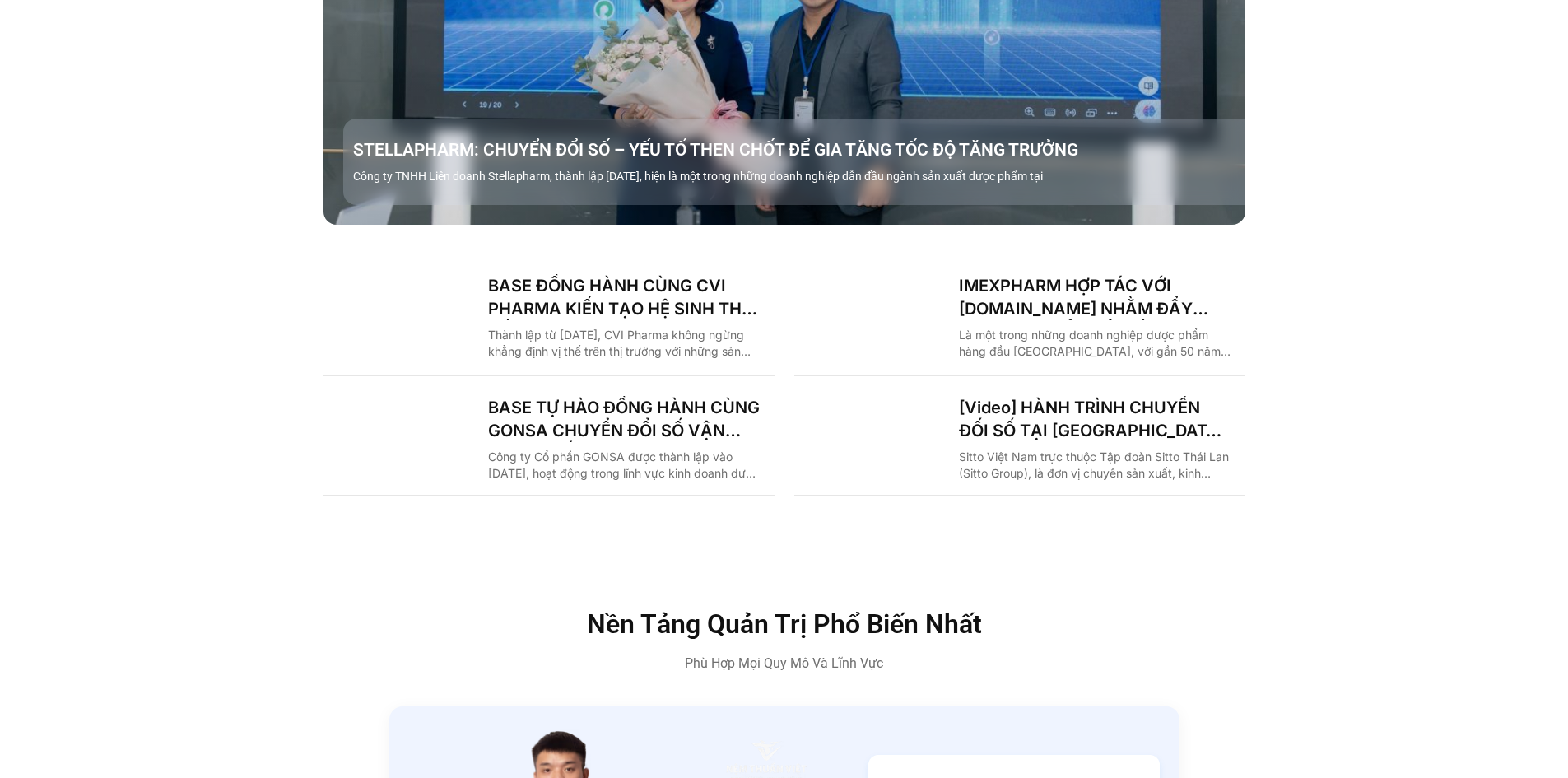
scroll to position [2140, 0]
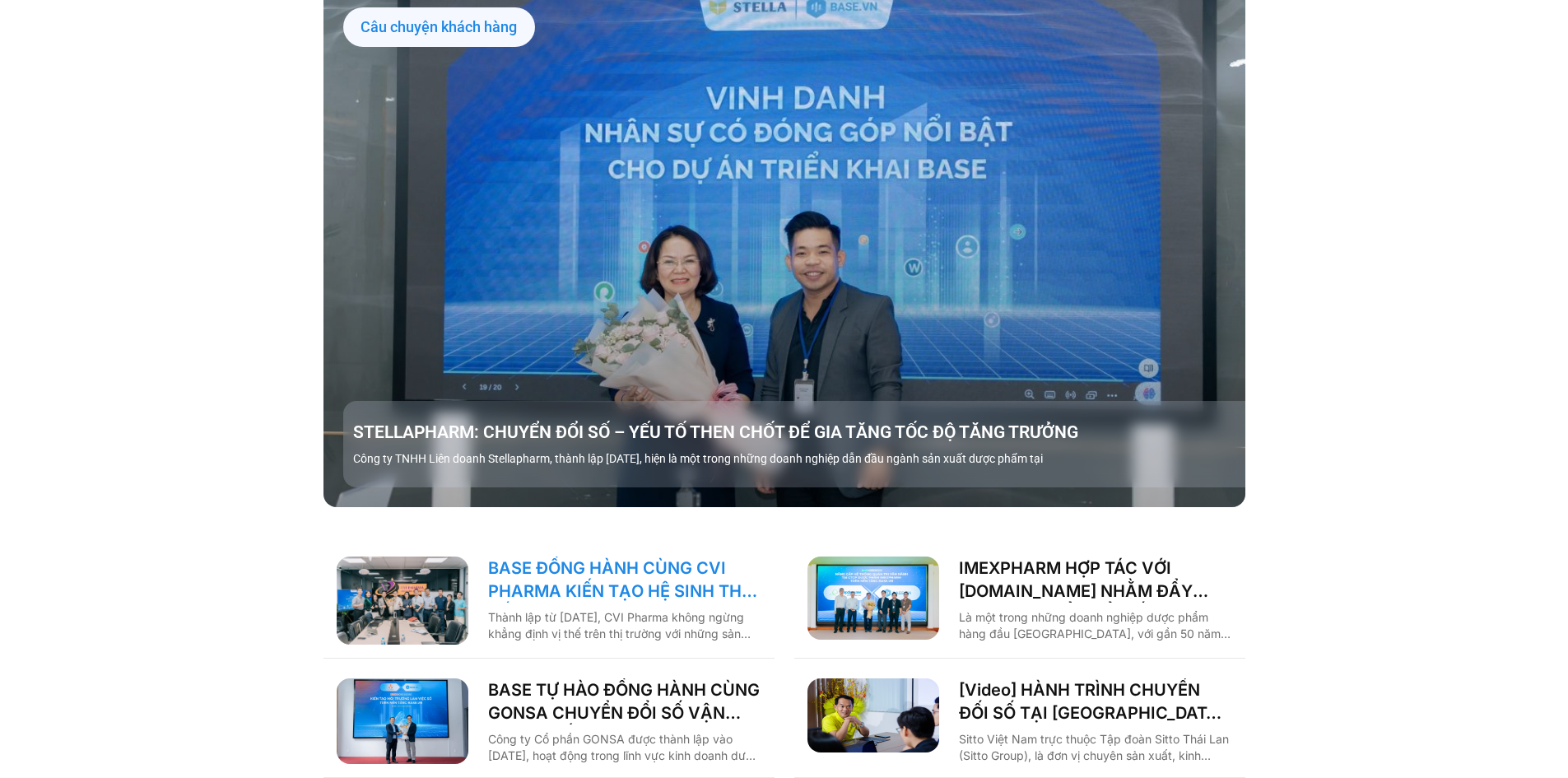
click at [695, 557] on link "BASE ĐỒNG HÀNH CÙNG CVI PHARMA KIẾN TẠO HỆ SINH THÁI SỐ VẬN HÀNH TOÀN DIỆN!" at bounding box center [624, 580] width 273 height 46
click at [687, 557] on link "BASE ĐỒNG HÀNH CÙNG CVI PHARMA KIẾN TẠO HỆ SINH THÁI SỐ VẬN HÀNH TOÀN DIỆN!" at bounding box center [624, 580] width 273 height 46
click at [360, 587] on img "Các tab. Mở mục bằng phím Enter hoặc Space, đóng bằng phím Esc và di chuyển bằn…" at bounding box center [402, 600] width 132 height 88
click at [580, 557] on link "BASE ĐỒNG HÀNH CÙNG CVI PHARMA KIẾN TẠO HỆ SINH THÁI SỐ VẬN HÀNH TOÀN DIỆN!" at bounding box center [624, 580] width 273 height 46
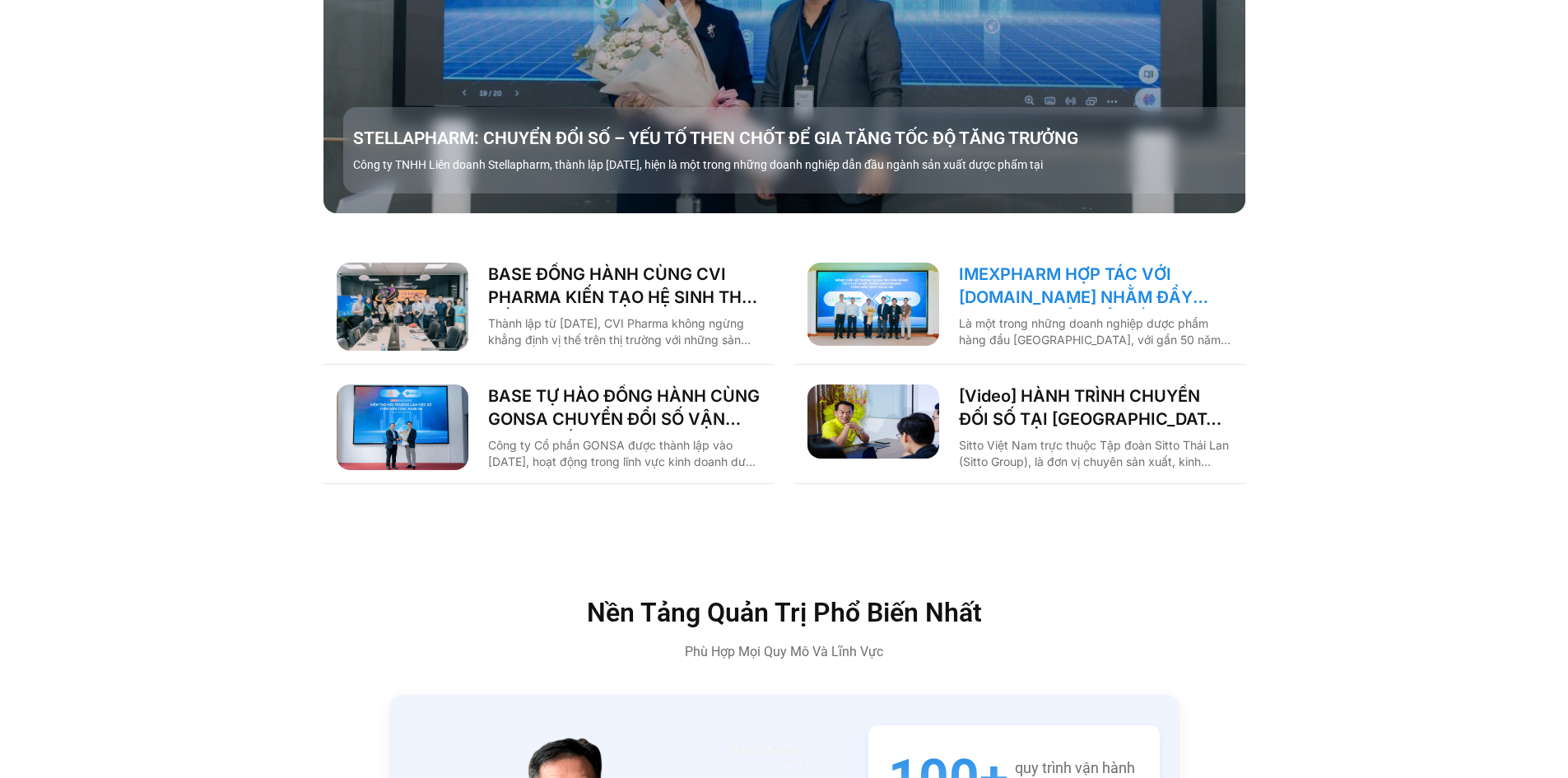
scroll to position [2470, 0]
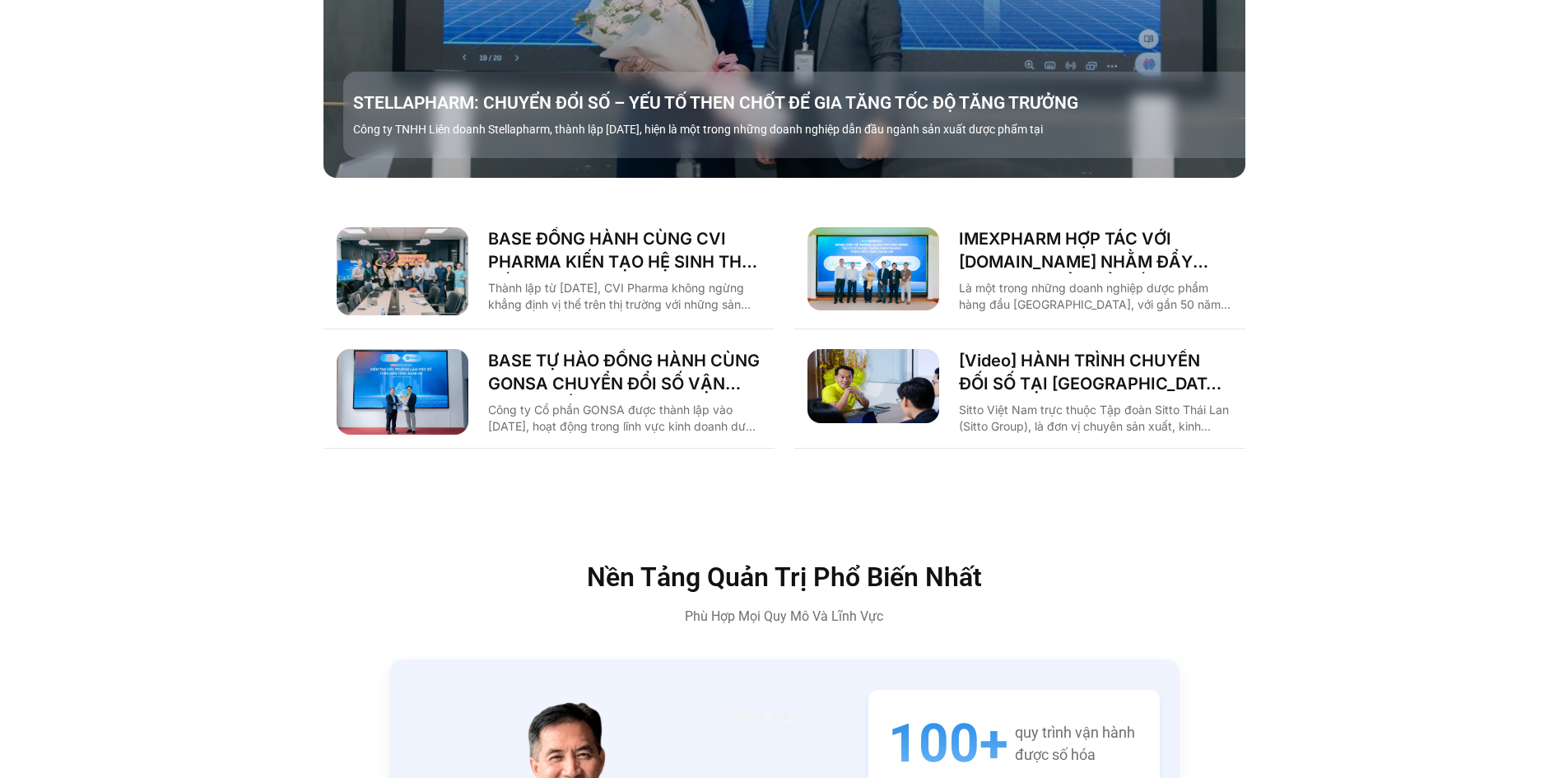
click at [932, 267] on img "Các tab. Mở mục bằng phím Enter hoặc Space, đóng bằng phím Esc và di chuyển bằn…" at bounding box center [873, 269] width 132 height 83
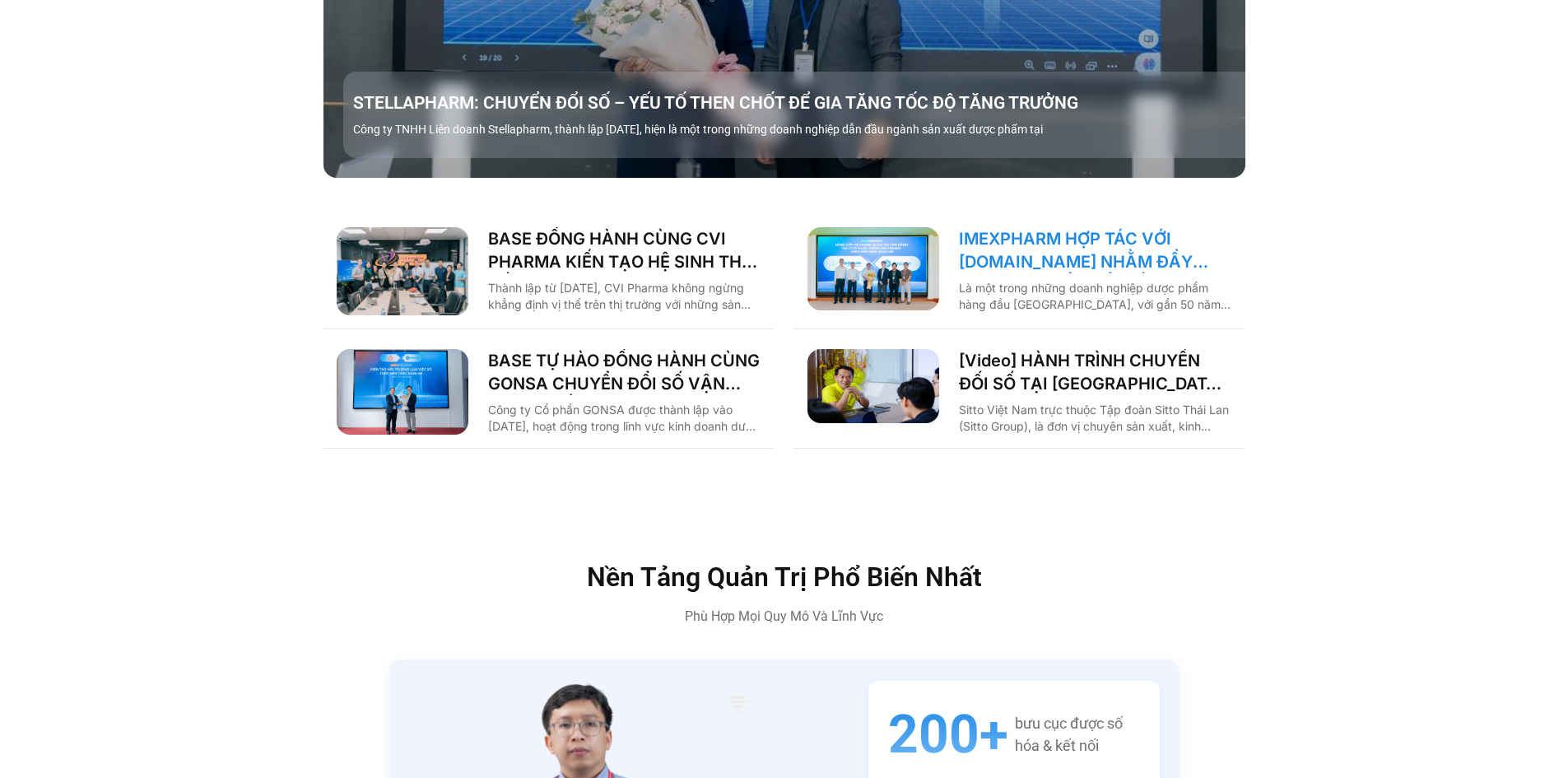
click at [995, 232] on link "IMEXPHARM HỢP TÁC VỚI [DOMAIN_NAME] NHẰM ĐẨY MẠNH CHUYỂN ĐỔI SỐ CHO VẬN HÀNH TH…" at bounding box center [1095, 251] width 273 height 46
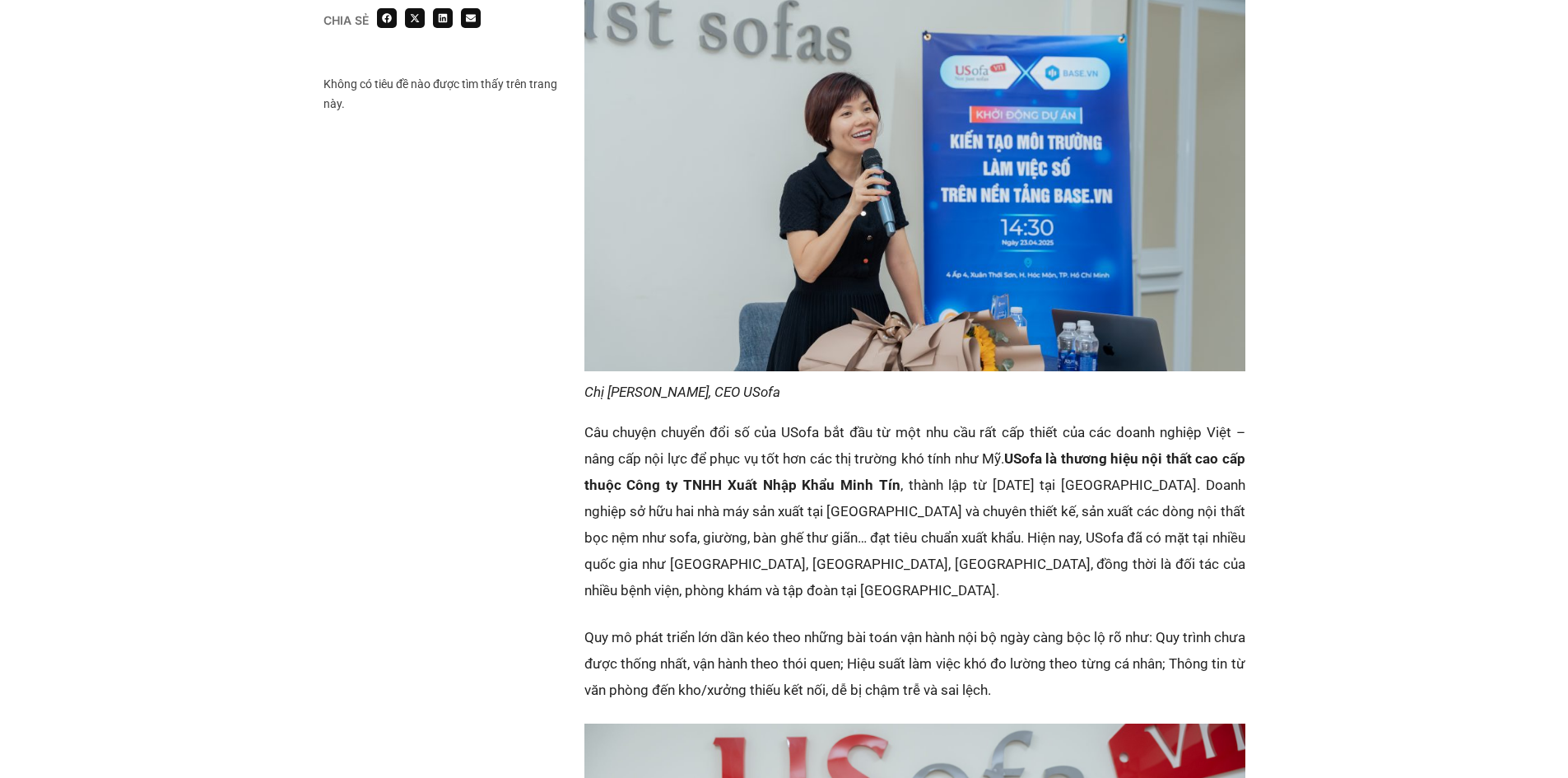
scroll to position [1482, 0]
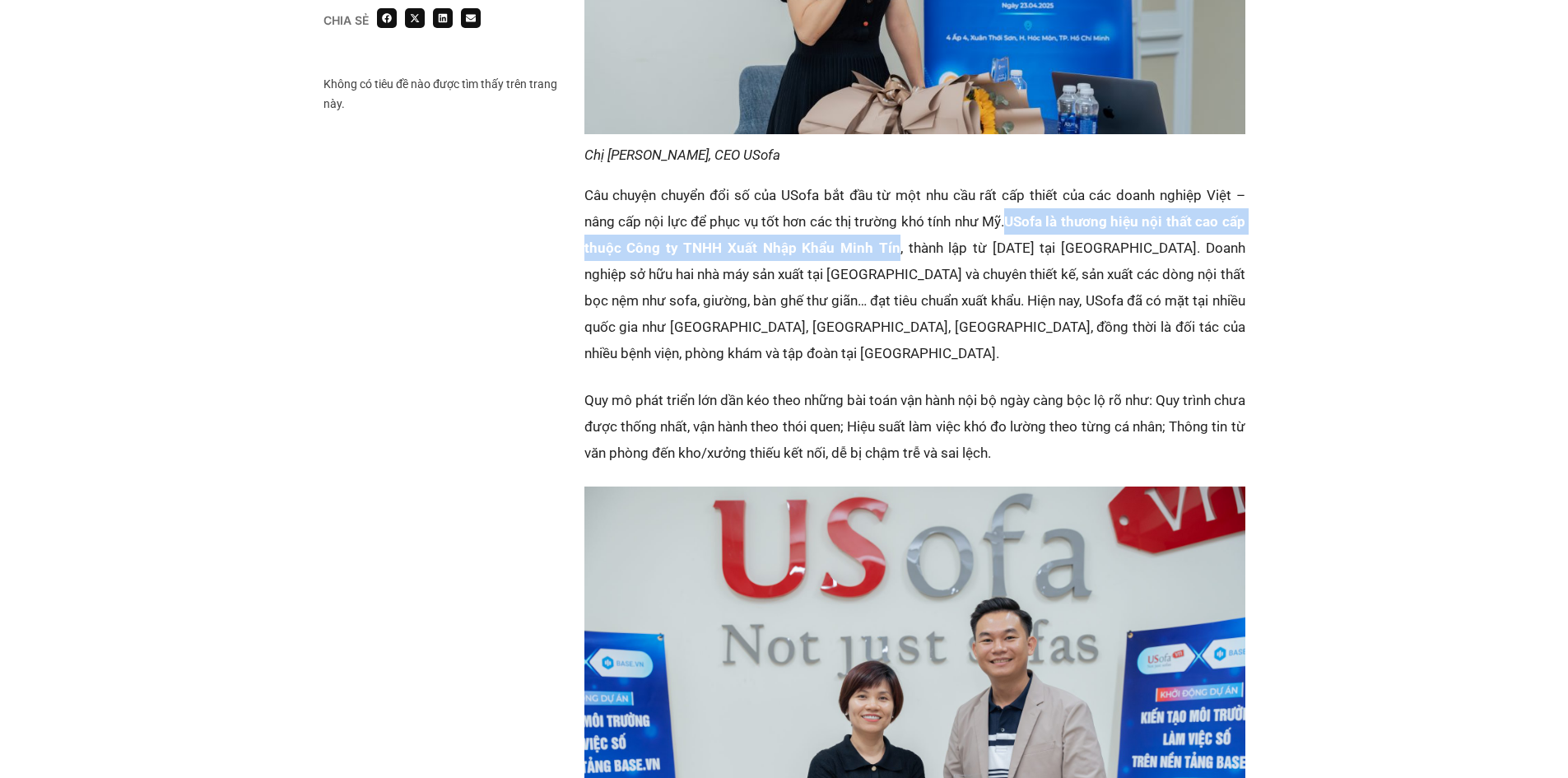
drag, startPoint x: 1009, startPoint y: 170, endPoint x: 879, endPoint y: 192, distance: 131.8
click at [879, 213] on strong "USofa là thương hiệu nội thất cao cấp thuộc Công ty TNHH Xuất Nhập Khẩu Minh Tín" at bounding box center [914, 235] width 661 height 43
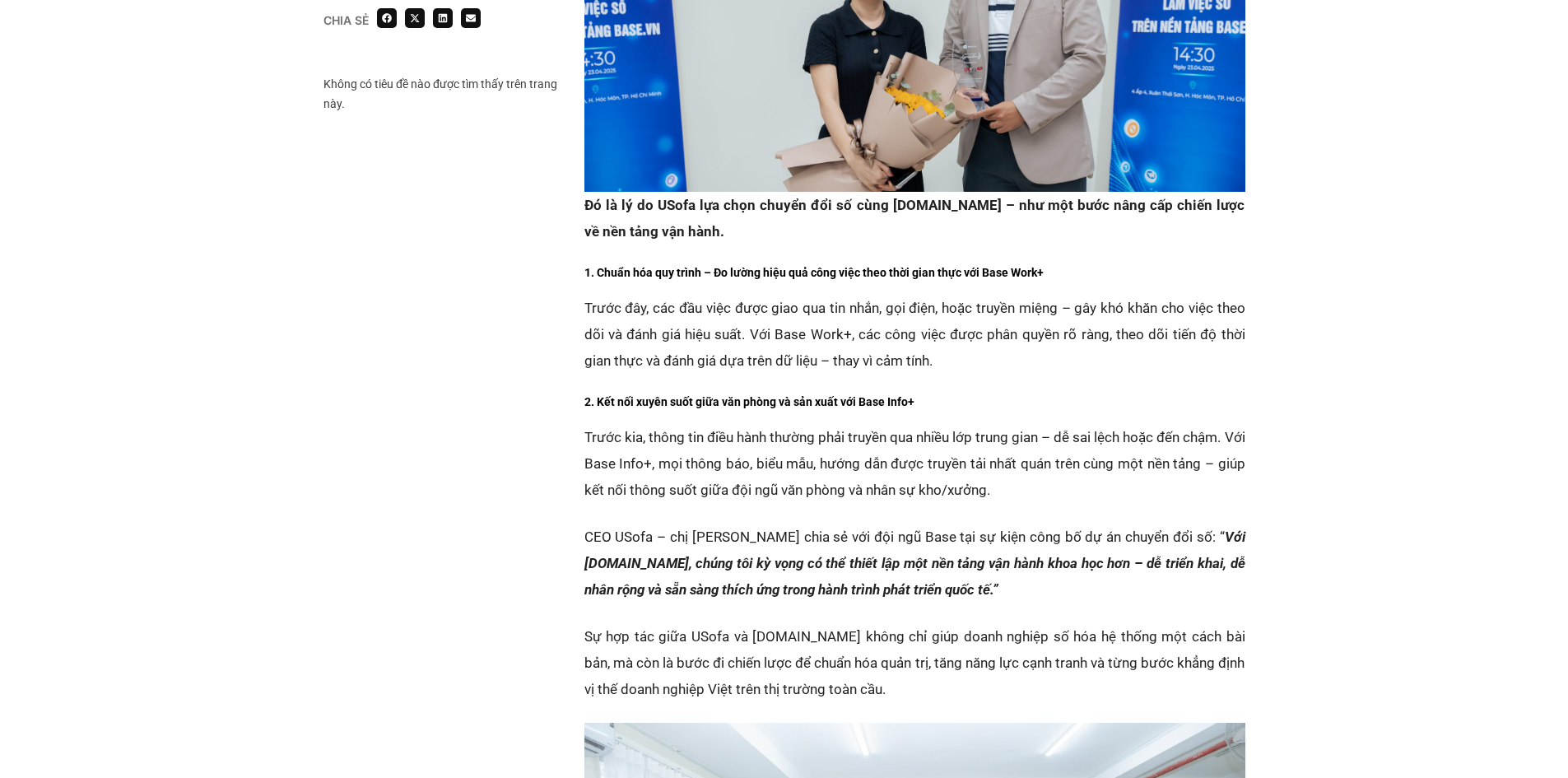
scroll to position [2222, 0]
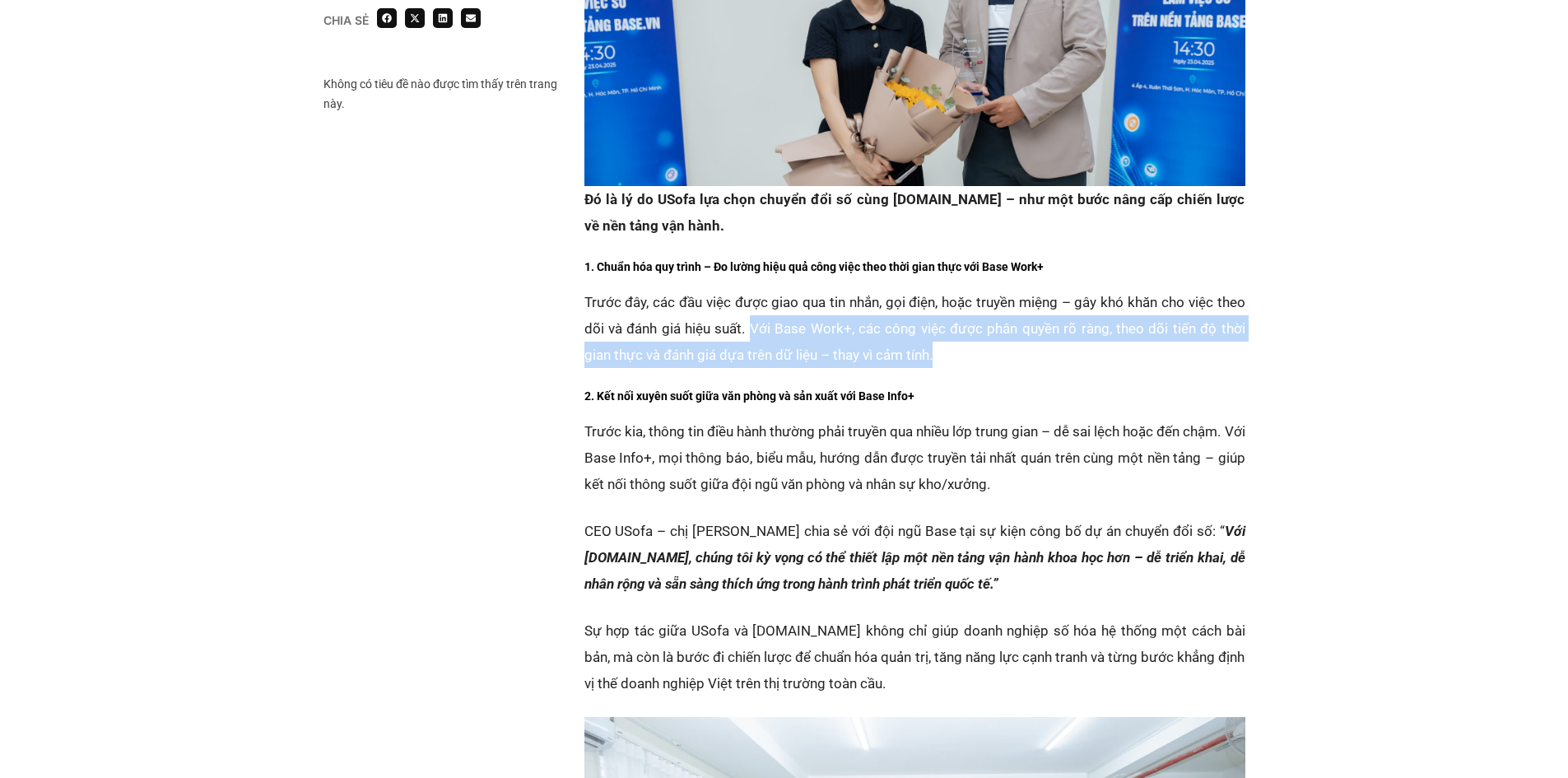
drag, startPoint x: 754, startPoint y: 247, endPoint x: 943, endPoint y: 280, distance: 191.9
click at [943, 289] on p "Trước đây, các đầu việc được giao qua tin nhắn, gọi điện, hoặc truyền miệng – g…" at bounding box center [914, 328] width 661 height 79
click at [939, 289] on p "Trước đây, các đầu việc được giao qua tin nhắn, gọi điện, hoặc truyền miệng – g…" at bounding box center [914, 328] width 661 height 79
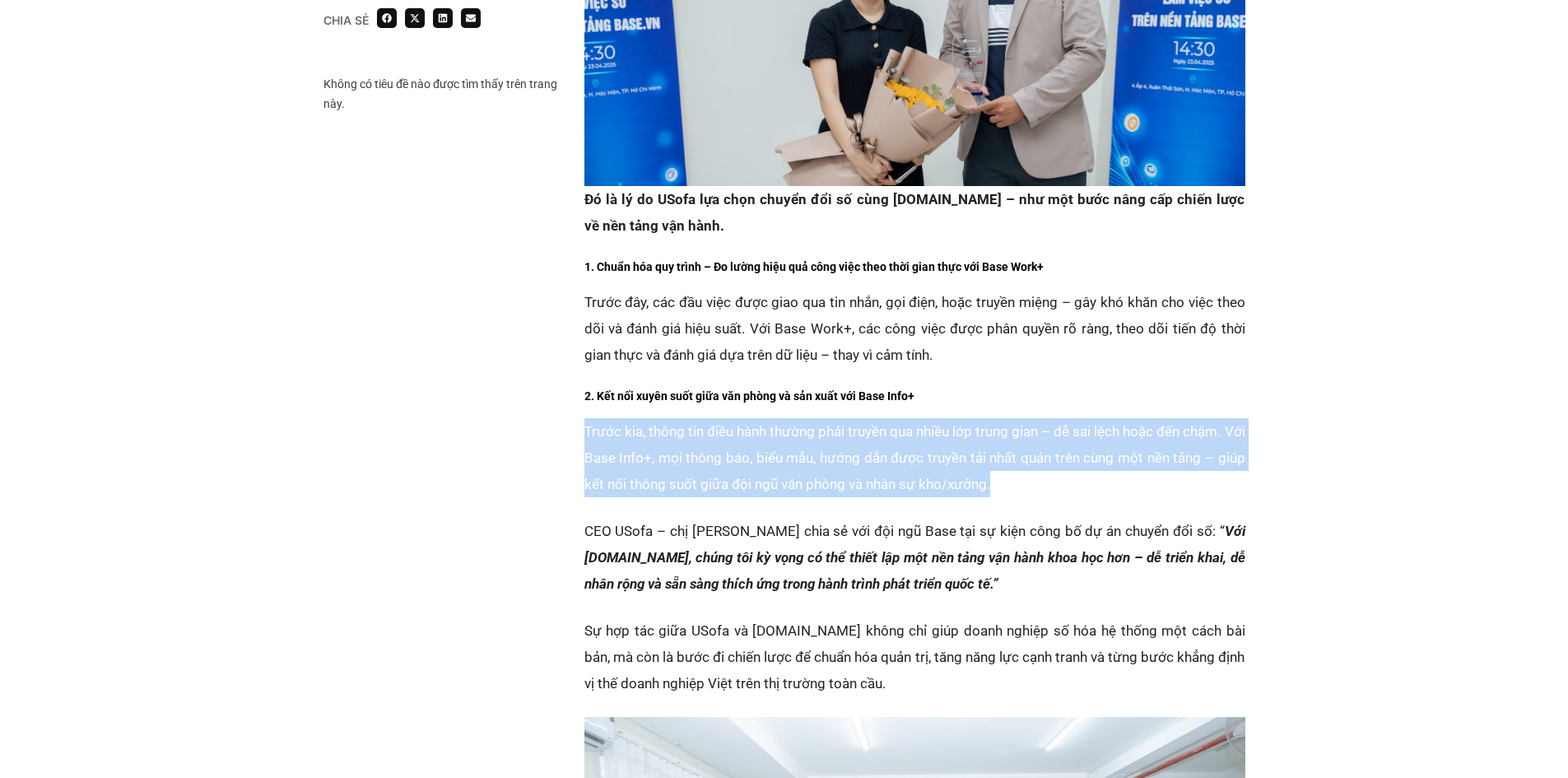
drag, startPoint x: 566, startPoint y: 351, endPoint x: 1097, endPoint y: 411, distance: 534.4
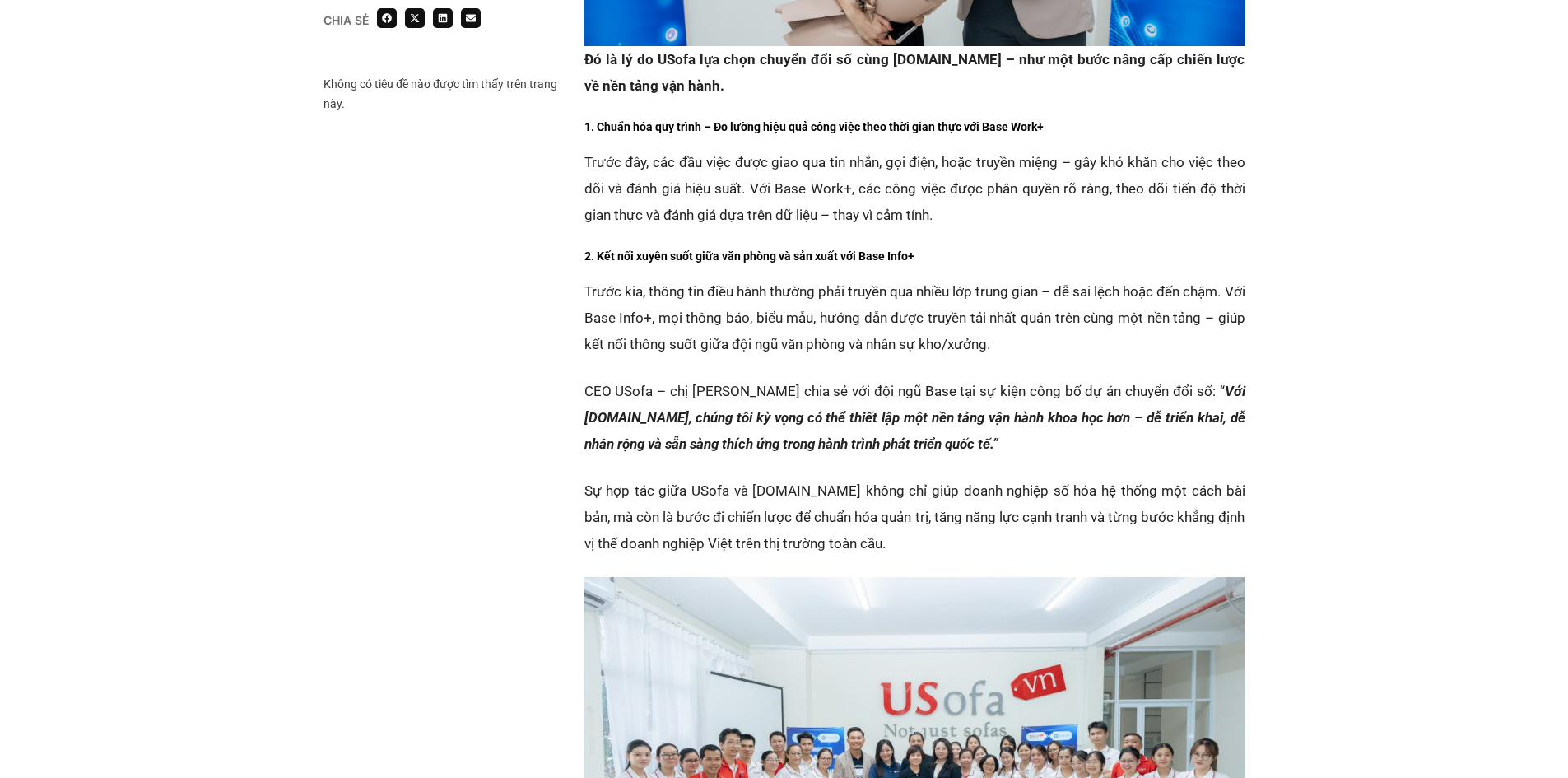
scroll to position [2388, 0]
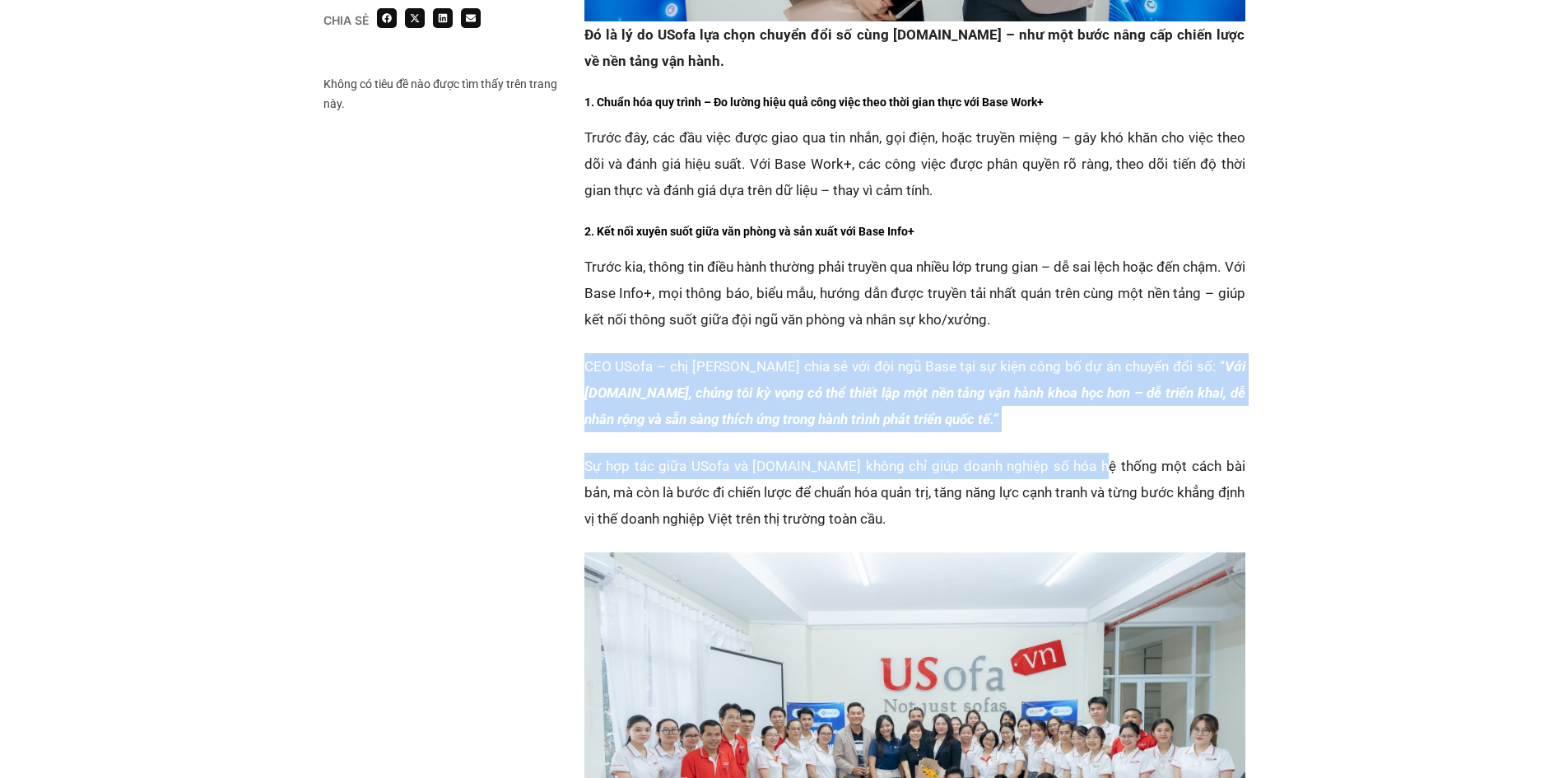
drag, startPoint x: 575, startPoint y: 293, endPoint x: 1071, endPoint y: 360, distance: 500.5
click at [988, 353] on p "CEO USofa – chị Nguyễn Hà Ngọc Trân chia sẻ với đội ngũ Base tại sự kiện công b…" at bounding box center [914, 393] width 661 height 79
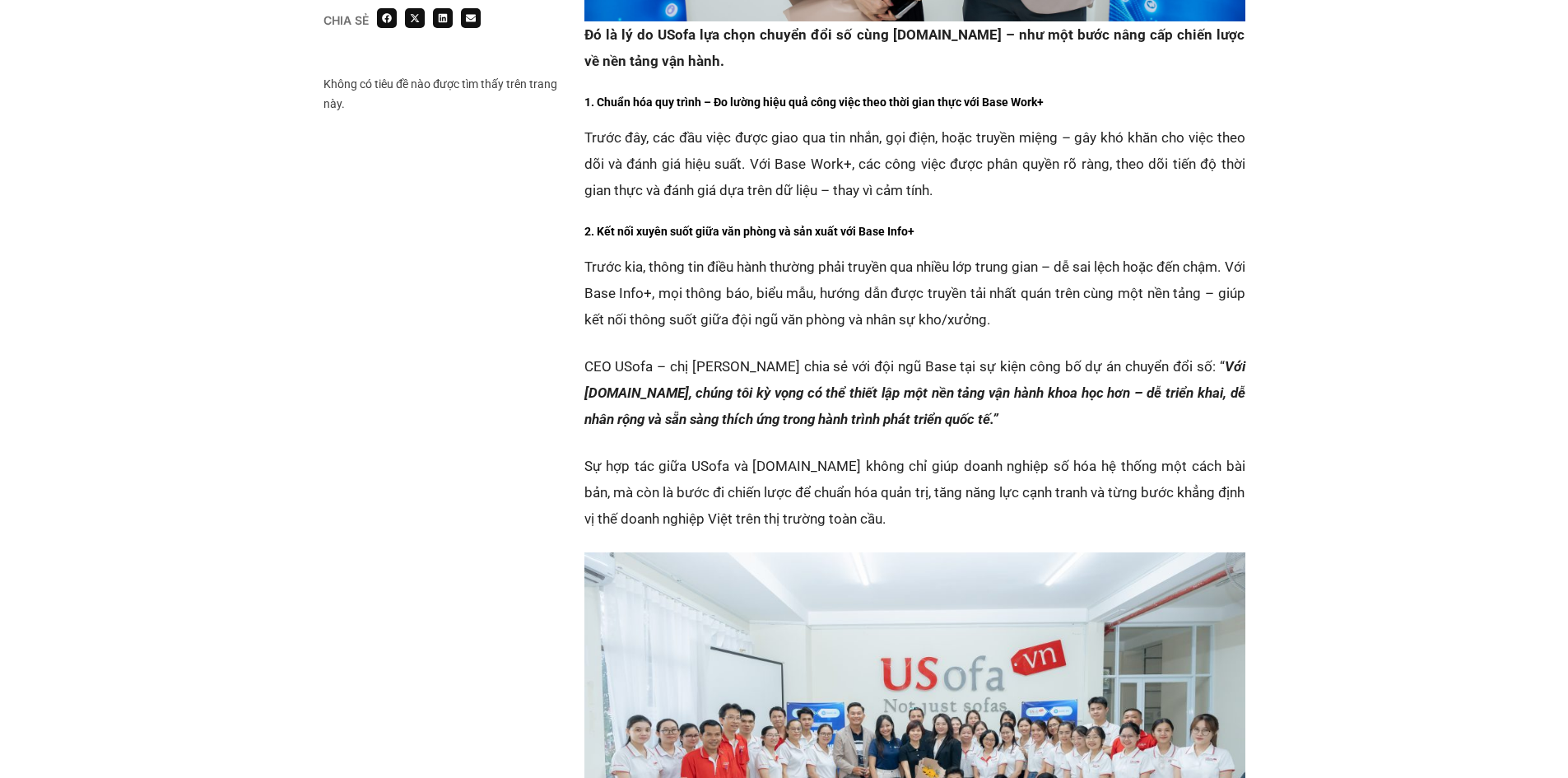
drag, startPoint x: 583, startPoint y: 319, endPoint x: 970, endPoint y: 342, distance: 387.7
click at [970, 353] on p "CEO USofa – chị Nguyễn Hà Ngọc Trân chia sẻ với đội ngũ Base tại sự kiện công b…" at bounding box center [914, 393] width 661 height 79
click at [993, 353] on p "CEO USofa – chị Nguyễn Hà Ngọc Trân chia sẻ với đội ngũ Base tại sự kiện công b…" at bounding box center [914, 393] width 661 height 79
click at [989, 353] on p "CEO USofa – chị Nguyễn Hà Ngọc Trân chia sẻ với đội ngũ Base tại sự kiện công b…" at bounding box center [914, 393] width 661 height 79
click at [978, 353] on p "CEO USofa – chị Nguyễn Hà Ngọc Trân chia sẻ với đội ngũ Base tại sự kiện công b…" at bounding box center [914, 393] width 661 height 79
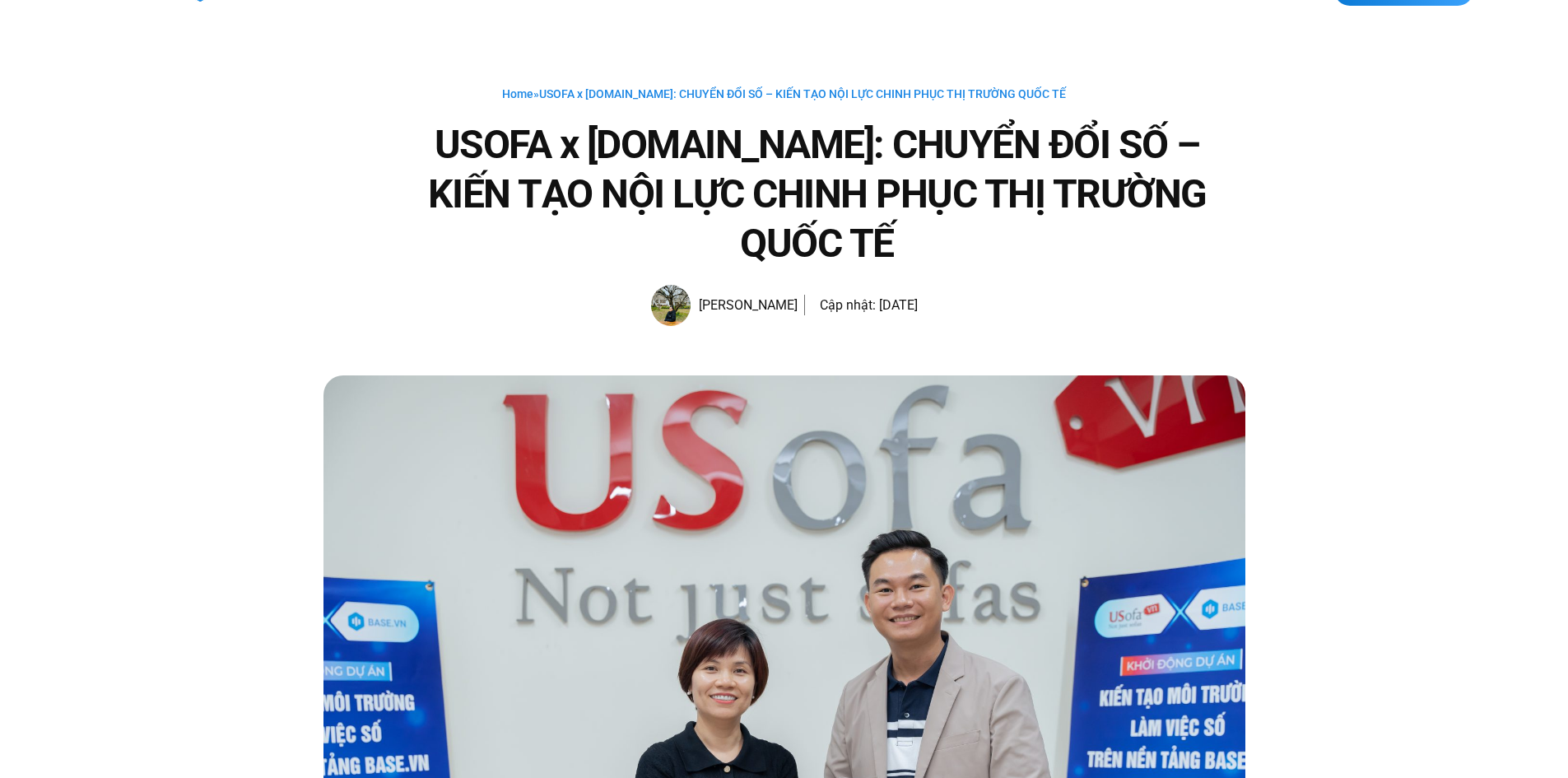
scroll to position [0, 0]
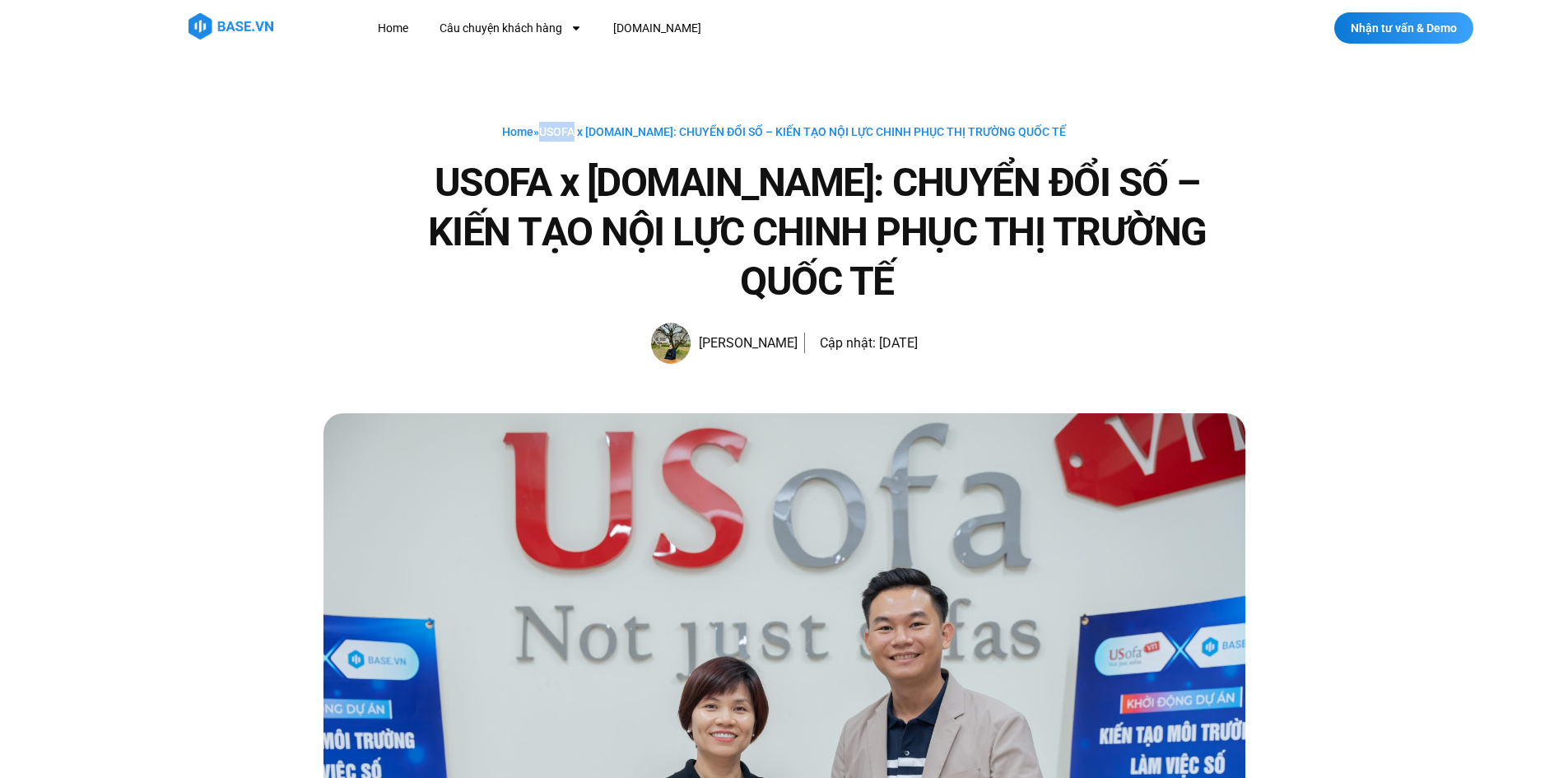
drag, startPoint x: 562, startPoint y: 132, endPoint x: 594, endPoint y: 126, distance: 32.6
click at [594, 126] on span "USOFA x BASE.VN: CHUYỂN ĐỔI SỐ – KIẾN TẠO NỘI LỰC CHINH PHỤC THỊ TRƯỜNG QUỐC TẾ" at bounding box center [802, 131] width 527 height 13
copy span "USOFA"
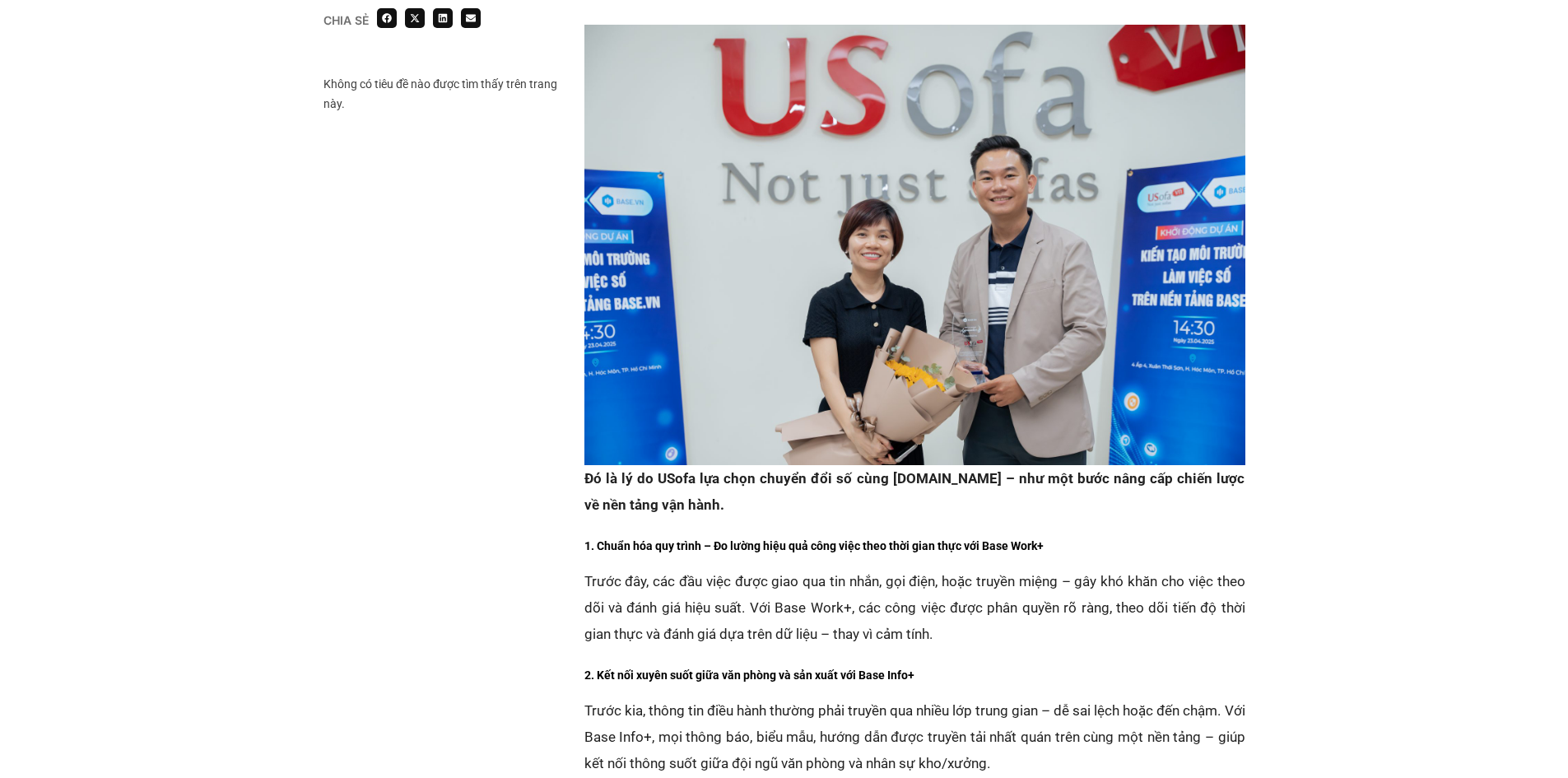
scroll to position [2140, 0]
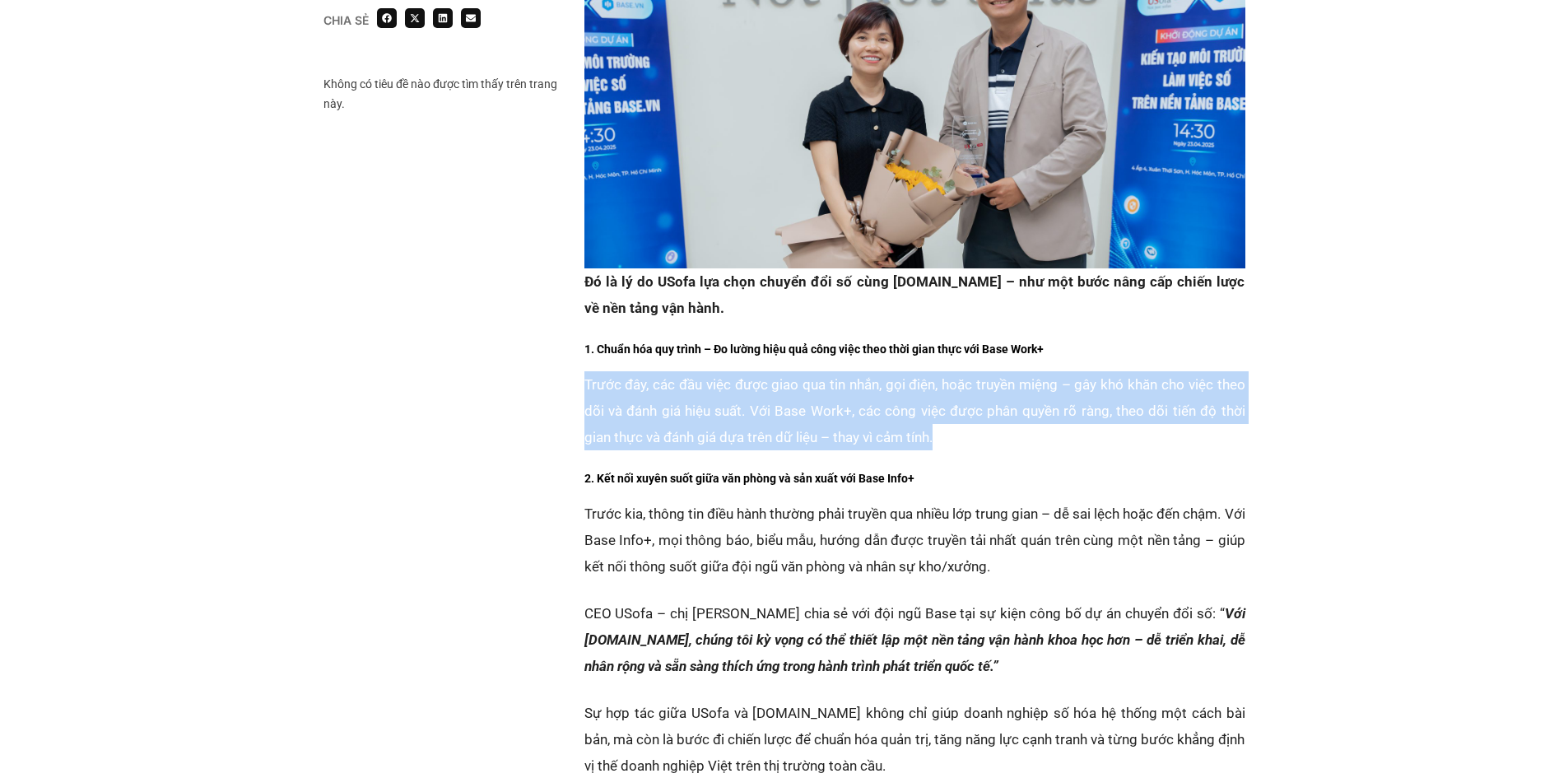
drag, startPoint x: 568, startPoint y: 297, endPoint x: 1014, endPoint y: 368, distance: 451.6
click at [1014, 368] on div "Chia sẻ Không có tiêu đề nào được tìm thấy trên trang này. Chia sẻ “" at bounding box center [784, 80] width 921 height 2255
click at [1008, 371] on p "Trước đây, các đầu việc được giao qua tin nhắn, gọi điện, hoặc truyền miệng – g…" at bounding box center [914, 410] width 661 height 79
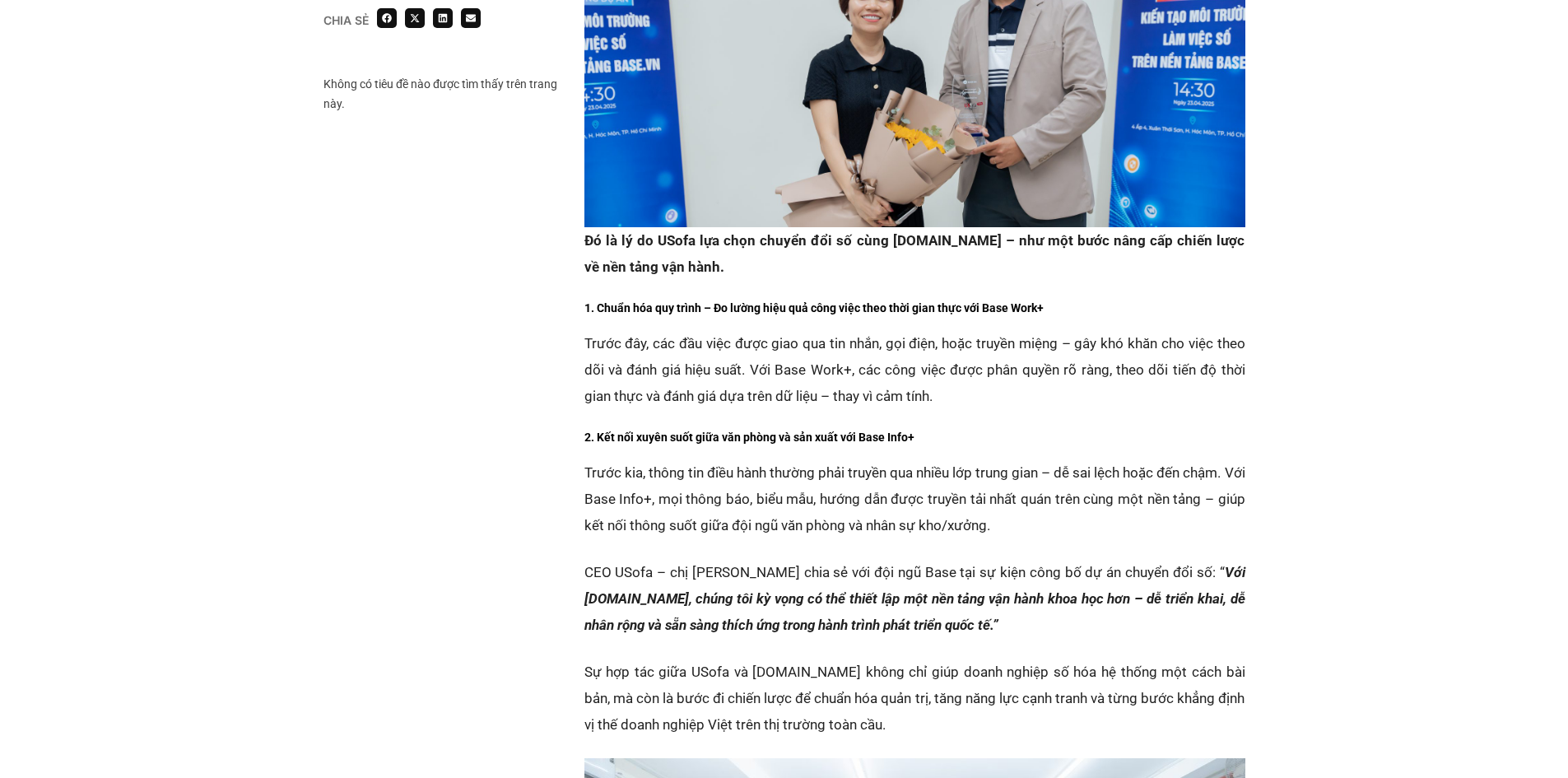
scroll to position [2305, 0]
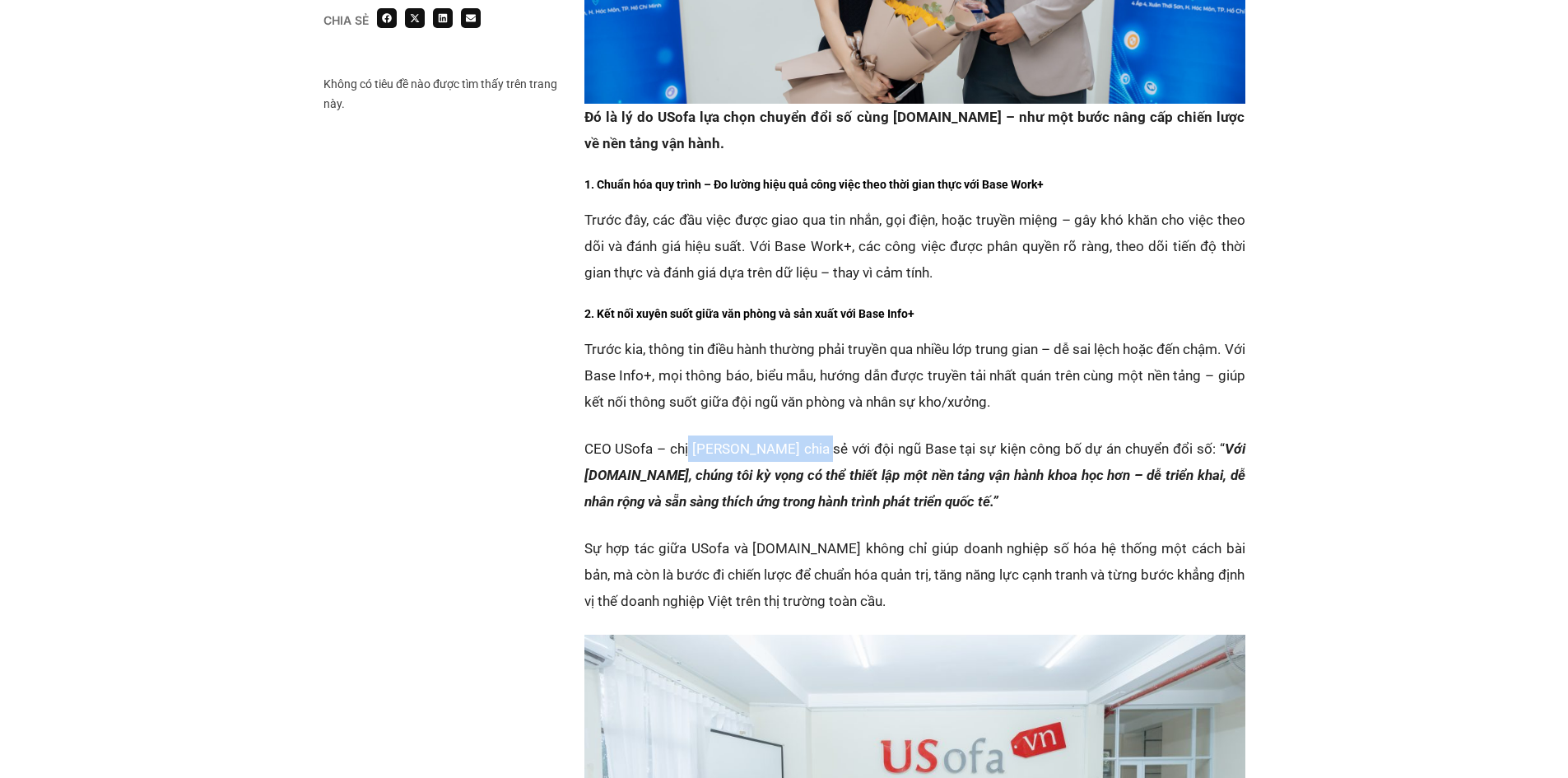
drag, startPoint x: 688, startPoint y: 372, endPoint x: 828, endPoint y: 376, distance: 140.1
click at [828, 435] on p "CEO USofa – chị Nguyễn Hà Ngọc Trân chia sẻ với đội ngũ Base tại sự kiện công b…" at bounding box center [914, 475] width 661 height 79
copy p "Nguyễn Hà Ngọc Trân"
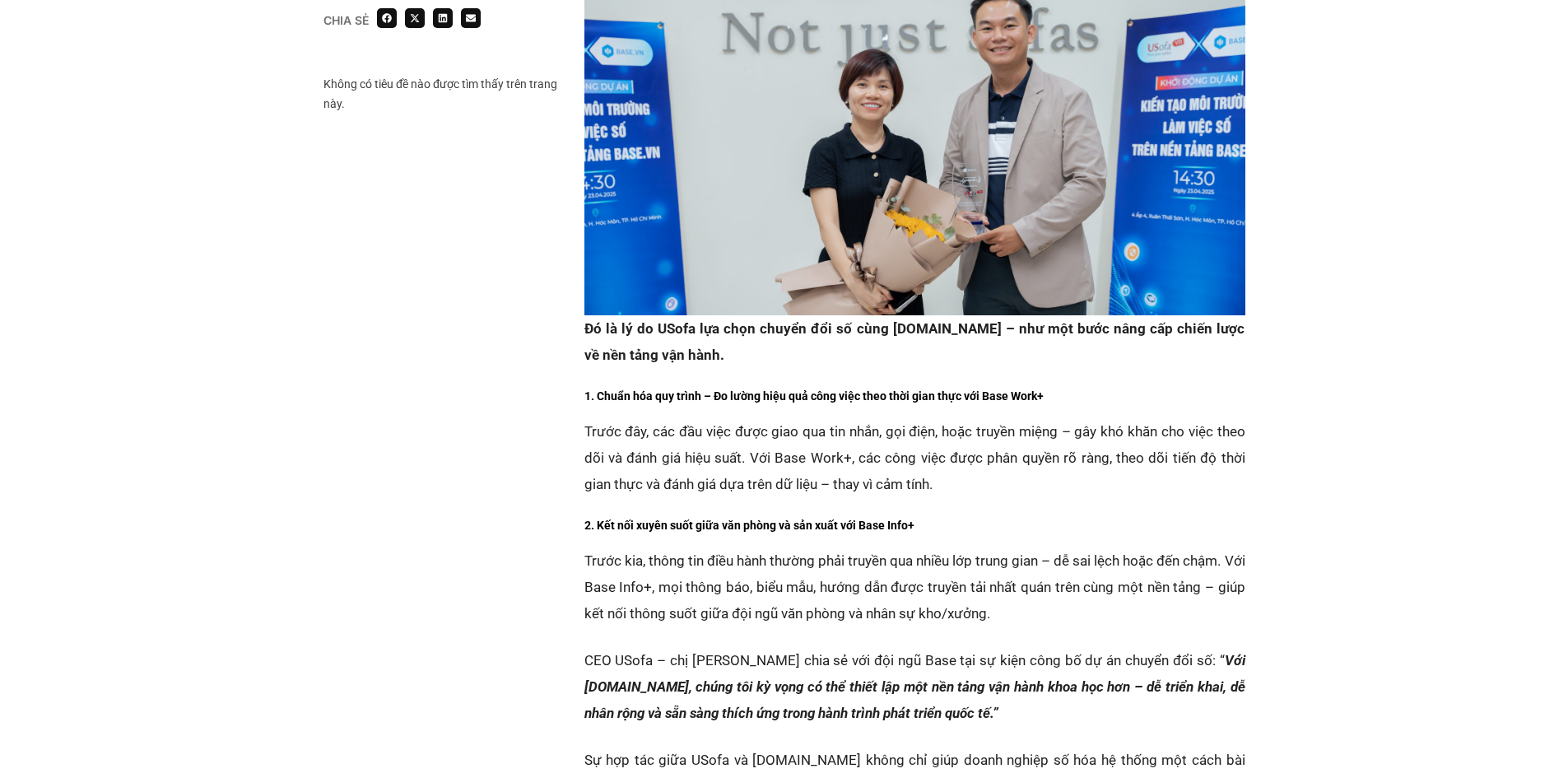
scroll to position [1893, 0]
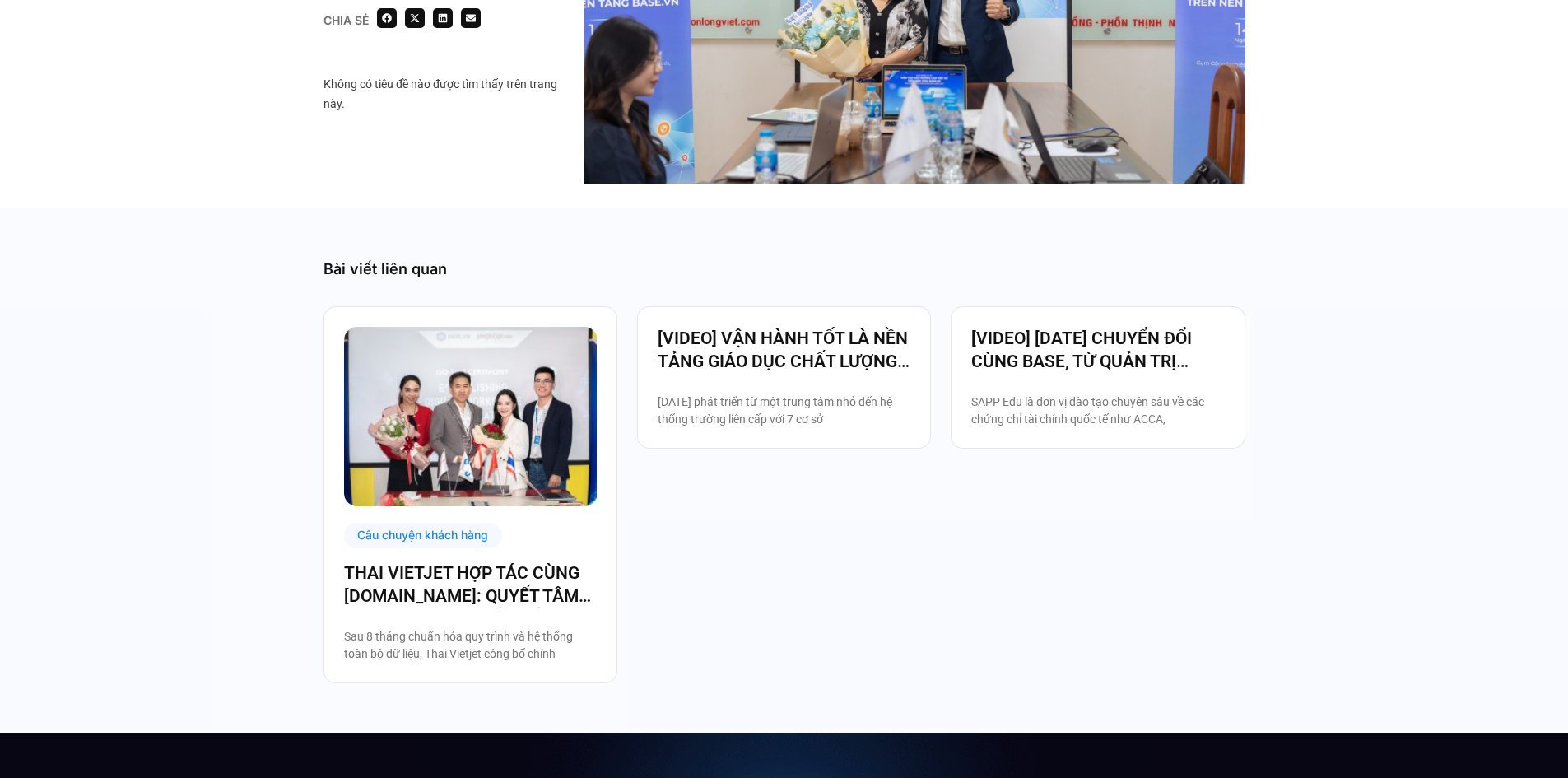
scroll to position [2388, 0]
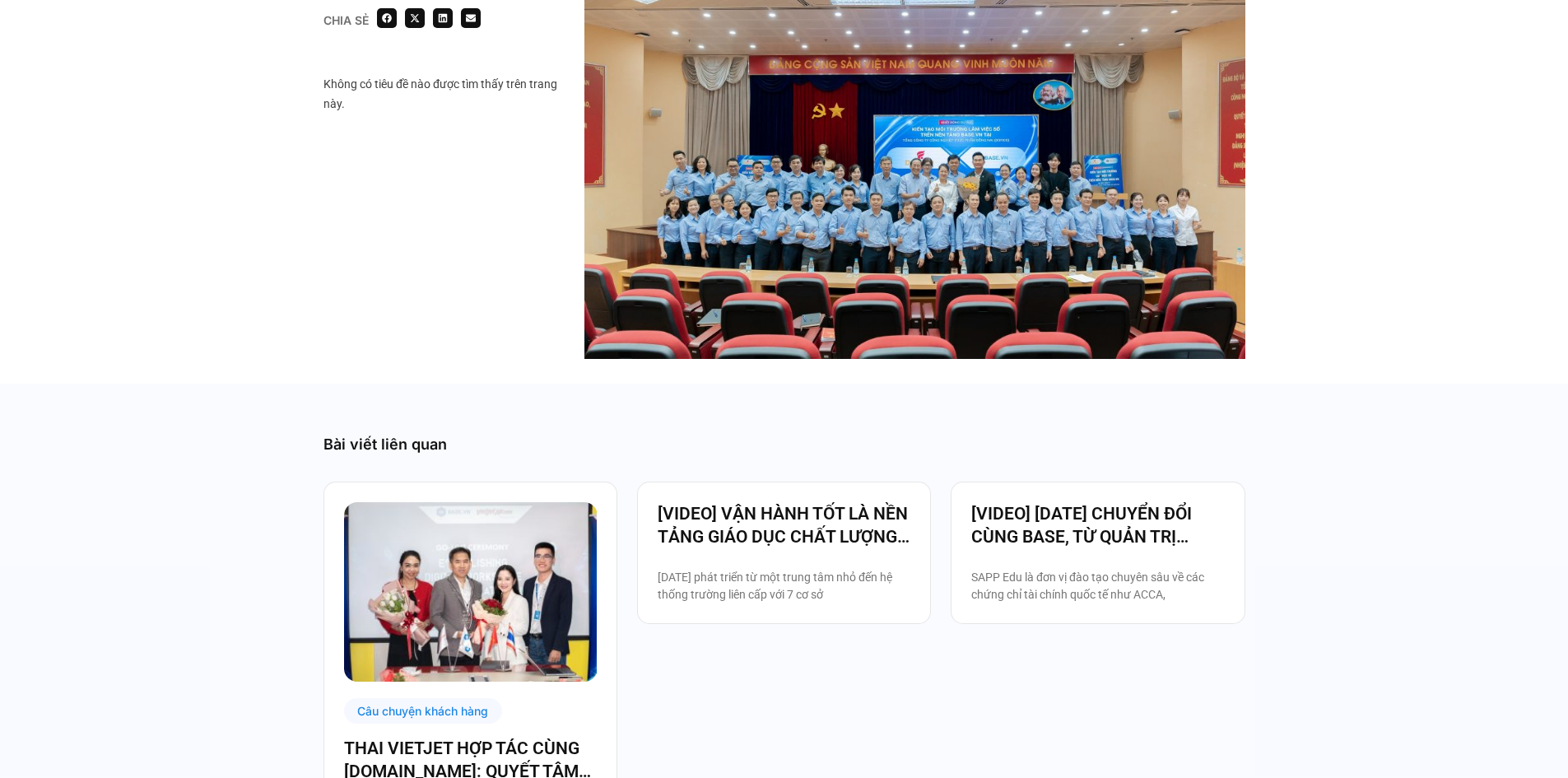
scroll to position [2964, 0]
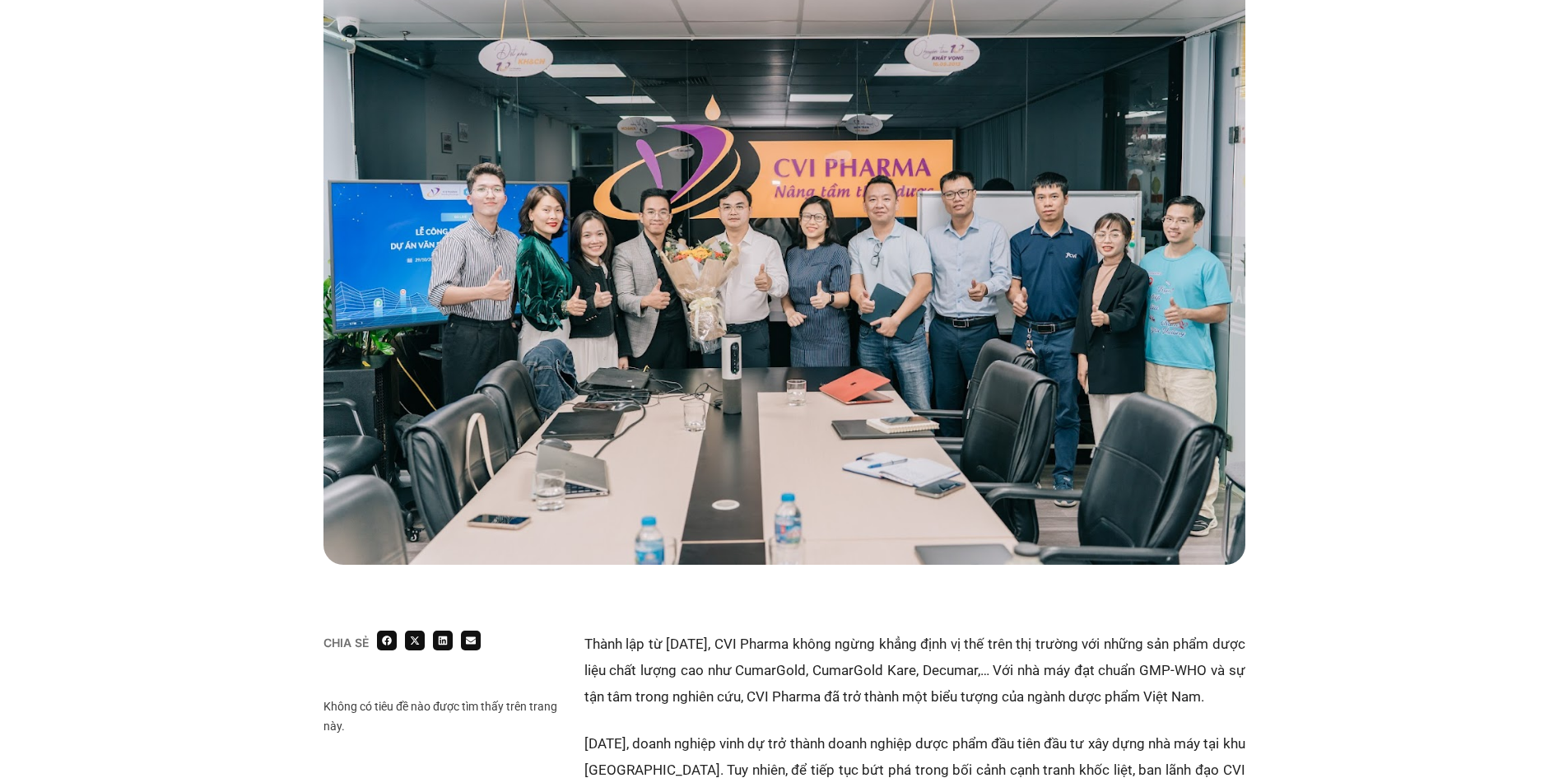
scroll to position [411, 0]
